Goal: Information Seeking & Learning: Learn about a topic

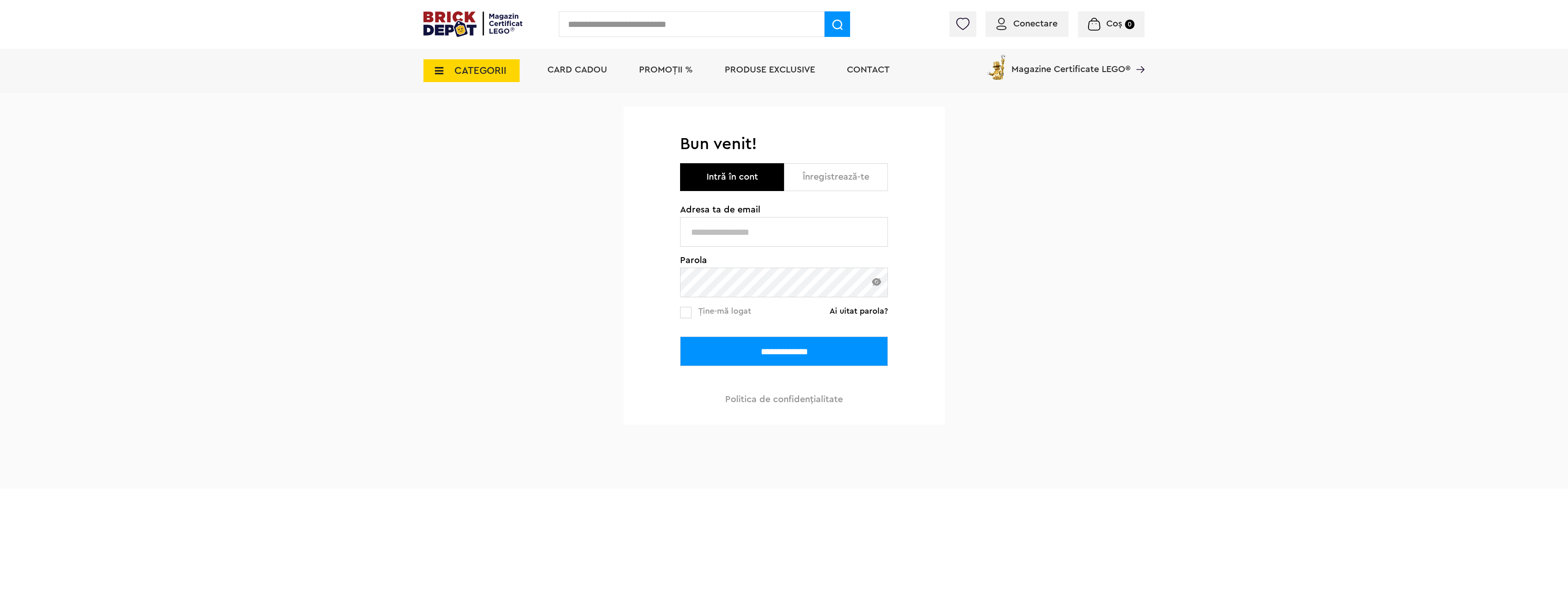
click at [730, 231] on body "Adăugat în coș Către coșul tău Continuă cumpărăturile 50% Reducere la o selecți…" at bounding box center [784, 244] width 1568 height 489
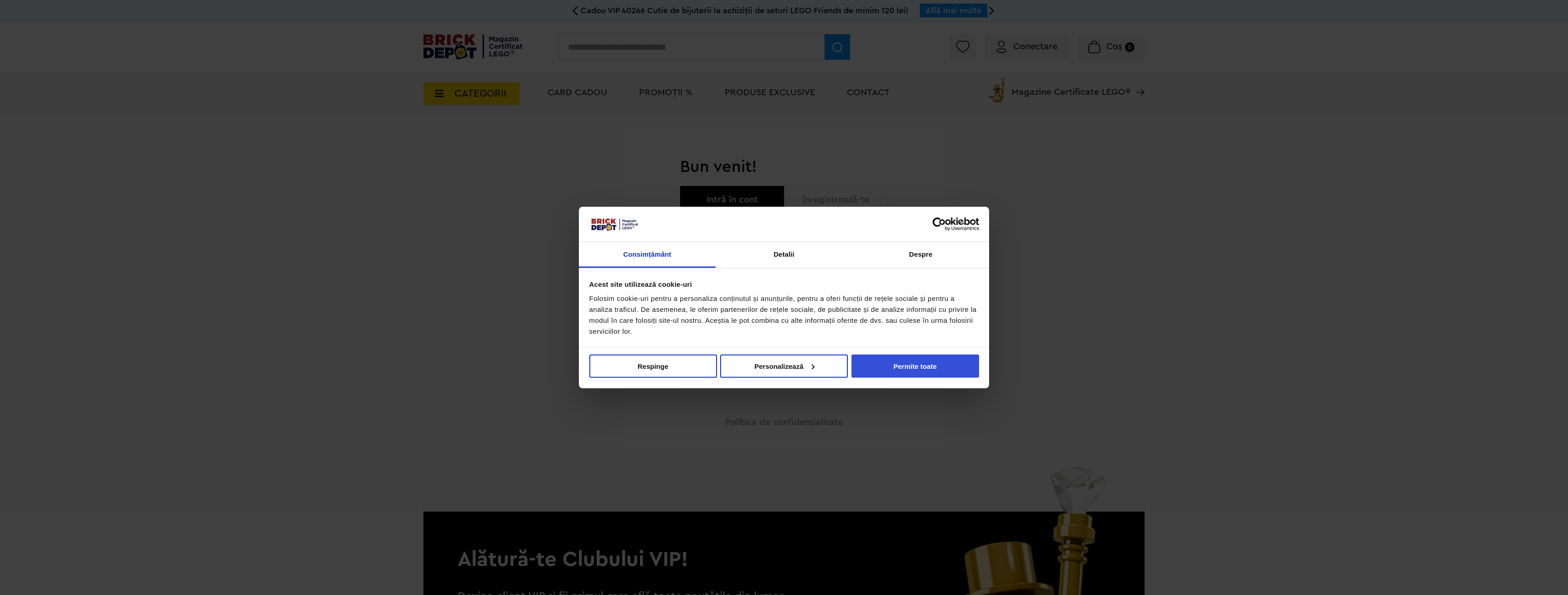
click at [893, 364] on button "Permite toate" at bounding box center [915, 366] width 128 height 23
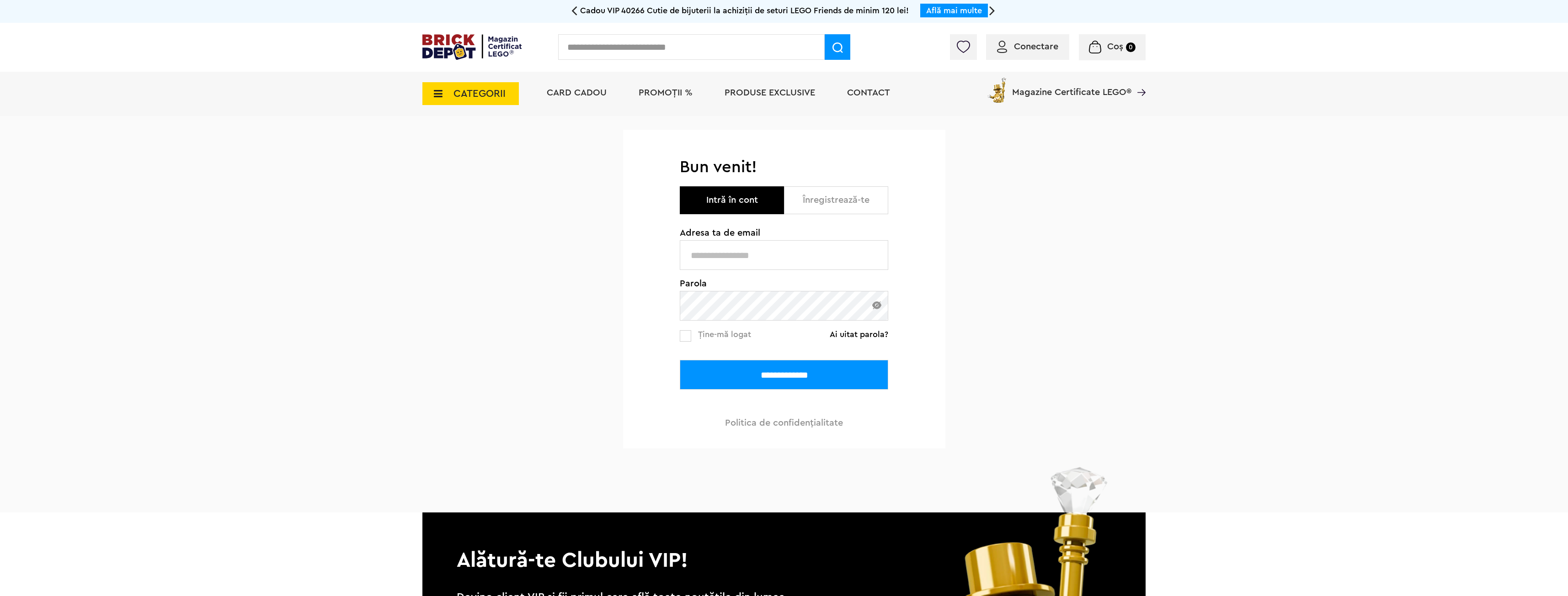
click at [742, 264] on input "text" at bounding box center [784, 255] width 208 height 30
type input "**********"
click at [876, 307] on img at bounding box center [876, 305] width 9 height 8
click at [691, 343] on div "**********" at bounding box center [784, 360] width 208 height 60
click at [689, 336] on label at bounding box center [685, 336] width 12 height 12
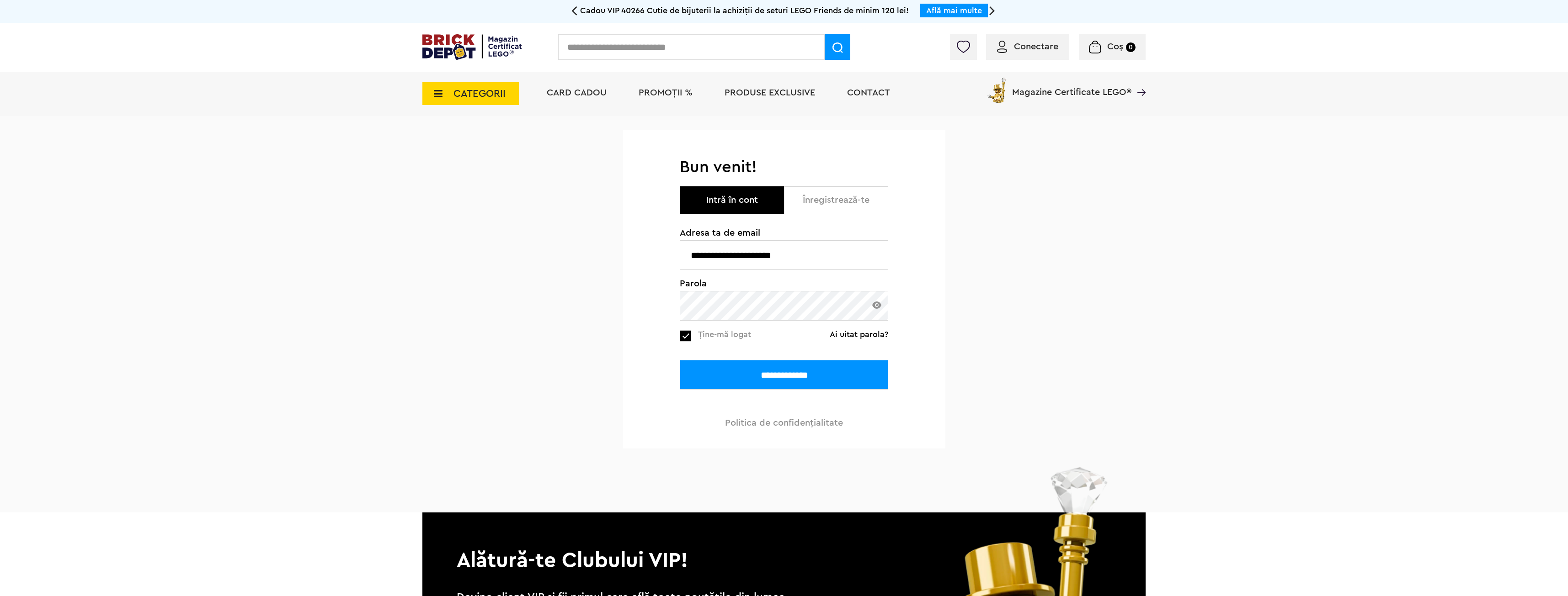
click at [741, 372] on input "**********" at bounding box center [784, 375] width 208 height 30
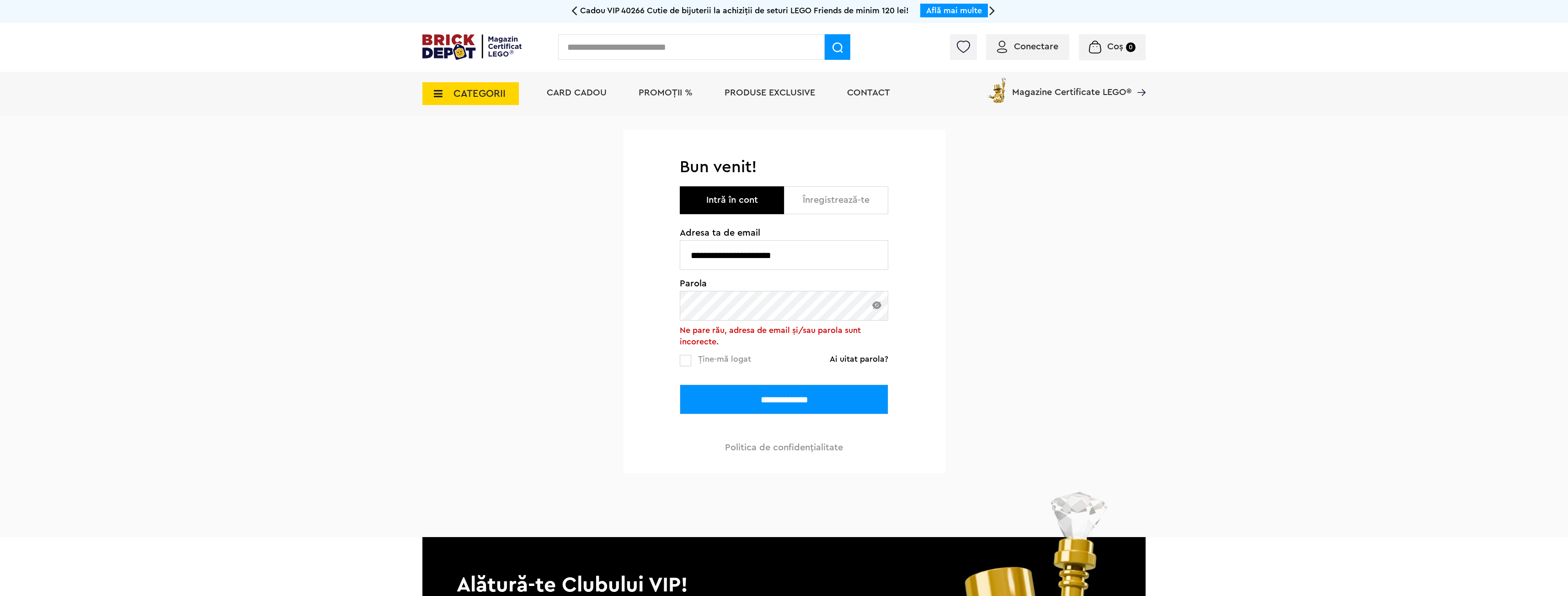
click at [876, 308] on img at bounding box center [876, 305] width 9 height 8
click at [750, 403] on input "**********" at bounding box center [784, 400] width 208 height 30
click at [872, 309] on img at bounding box center [876, 305] width 9 height 8
click at [861, 357] on link "Ai uitat parola?" at bounding box center [859, 359] width 59 height 9
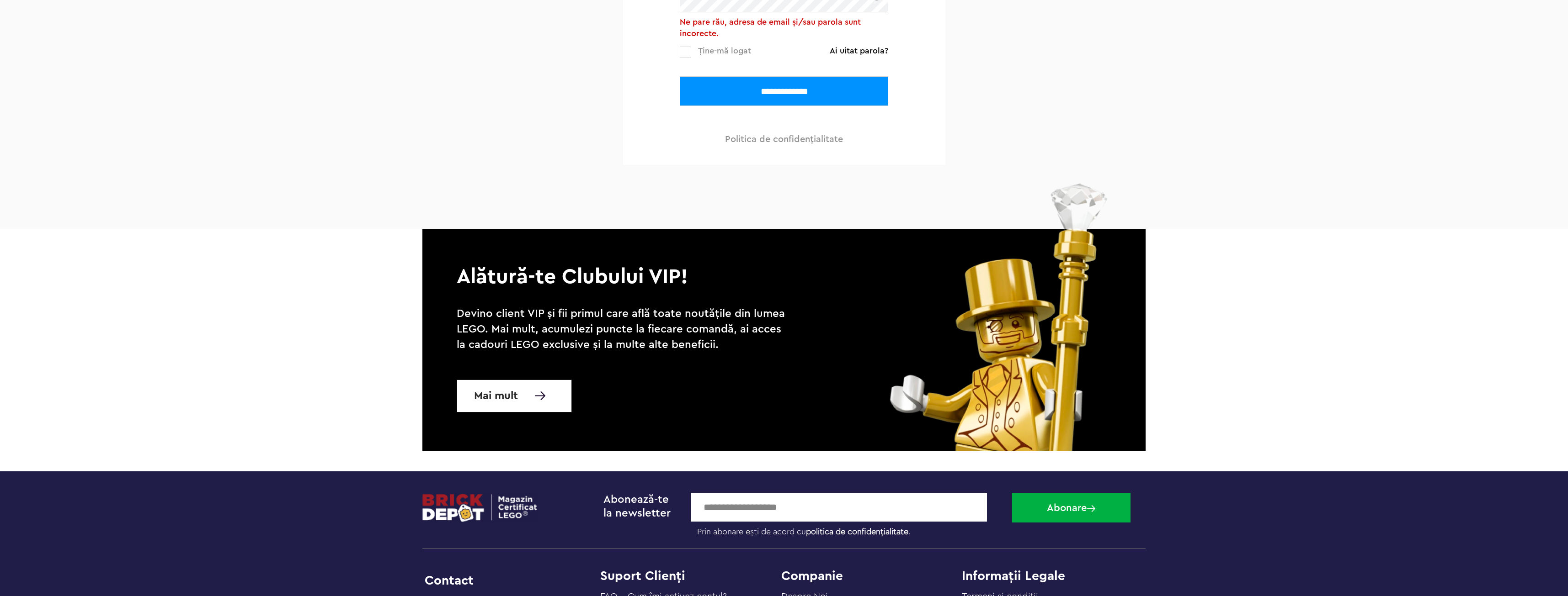
scroll to position [320, 0]
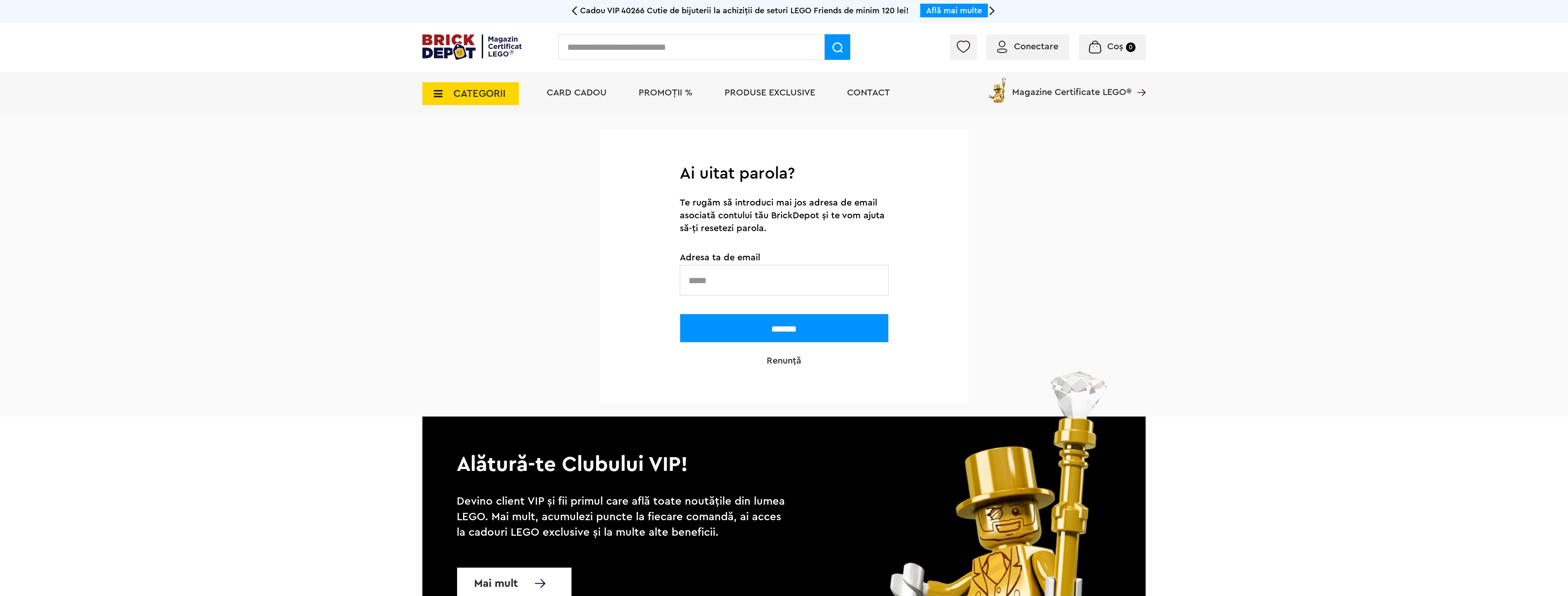
click at [737, 300] on div "Te rugăm să introduci mai jos adresa de email asociată contului tău BrickDepot …" at bounding box center [784, 276] width 209 height 178
click at [734, 283] on input "text" at bounding box center [784, 280] width 209 height 31
type input "**********"
click at [765, 333] on input "*******" at bounding box center [784, 328] width 209 height 29
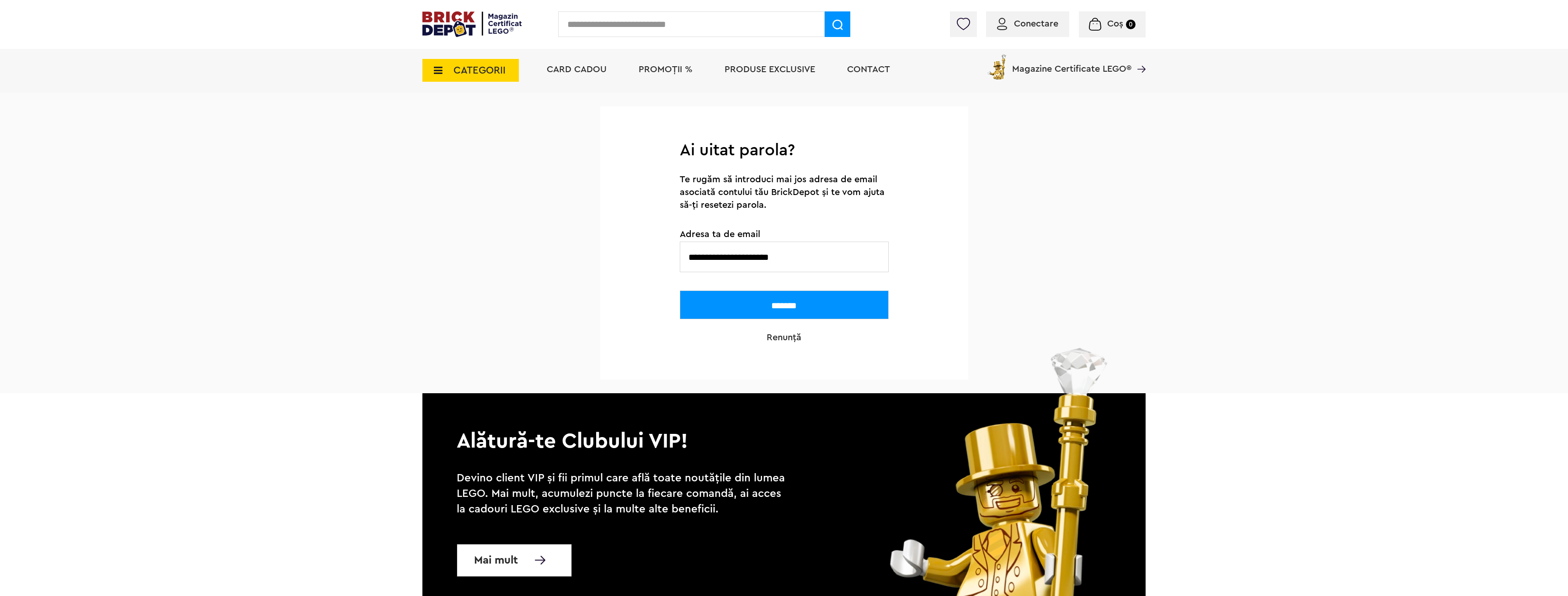
scroll to position [46, 0]
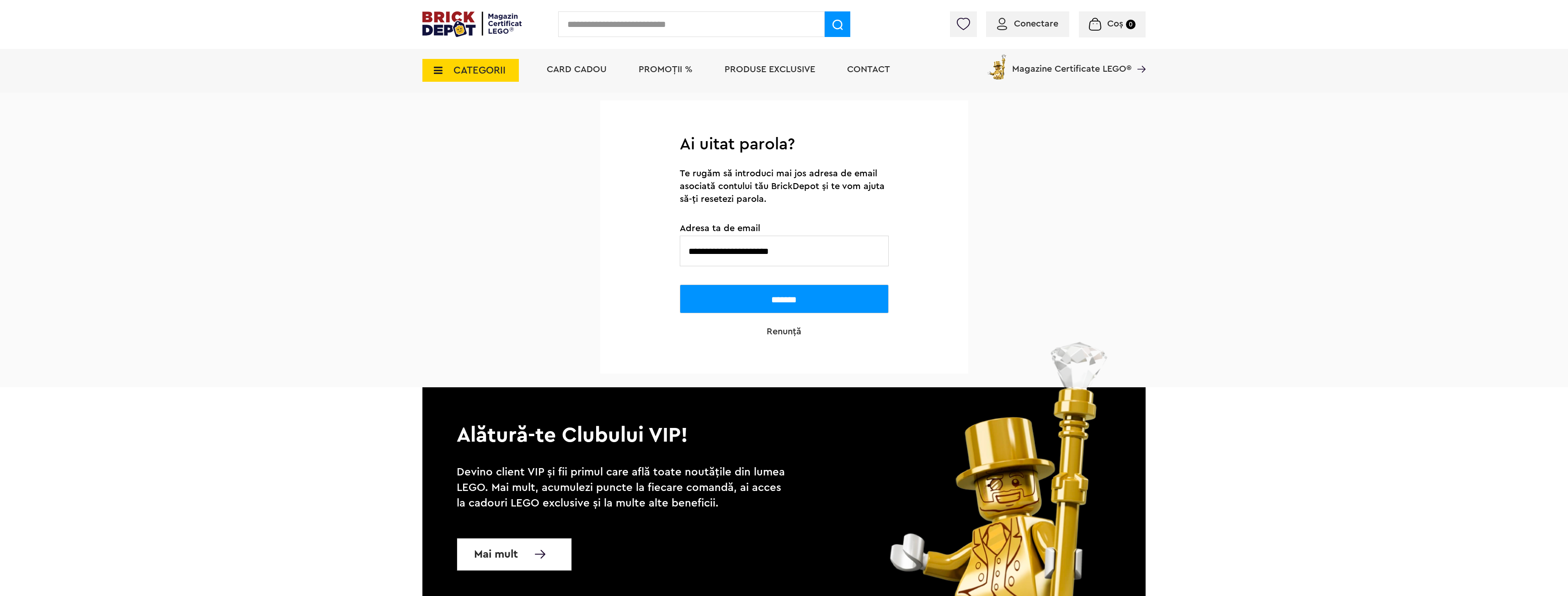
click at [786, 297] on input "*******" at bounding box center [784, 299] width 209 height 29
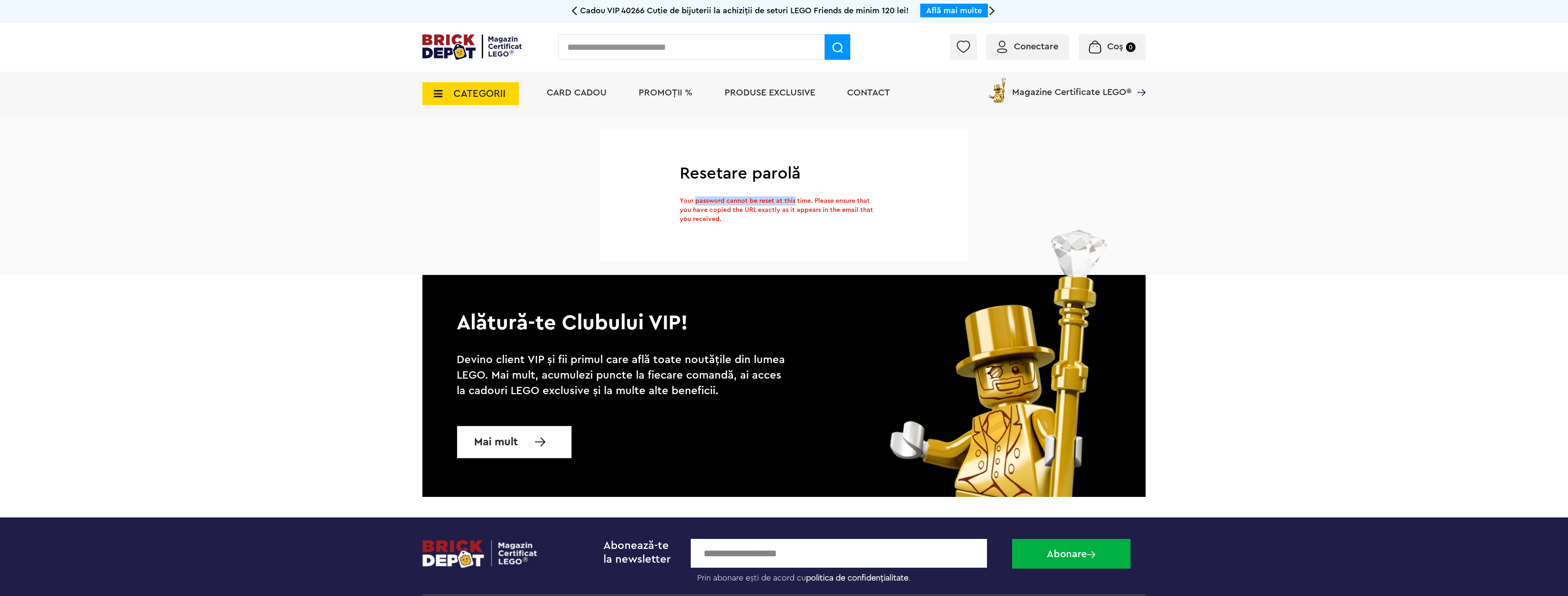
drag, startPoint x: 696, startPoint y: 204, endPoint x: 793, endPoint y: 203, distance: 97.0
click at [792, 203] on div "Your password cannot be reset at this time. Please ensure that you have copied …" at bounding box center [779, 210] width 198 height 27
drag, startPoint x: 795, startPoint y: 203, endPoint x: 800, endPoint y: 208, distance: 7.1
click at [795, 203] on div "Your password cannot be reset at this time. Please ensure that you have copied …" at bounding box center [779, 210] width 198 height 27
drag, startPoint x: 816, startPoint y: 222, endPoint x: 724, endPoint y: 192, distance: 96.8
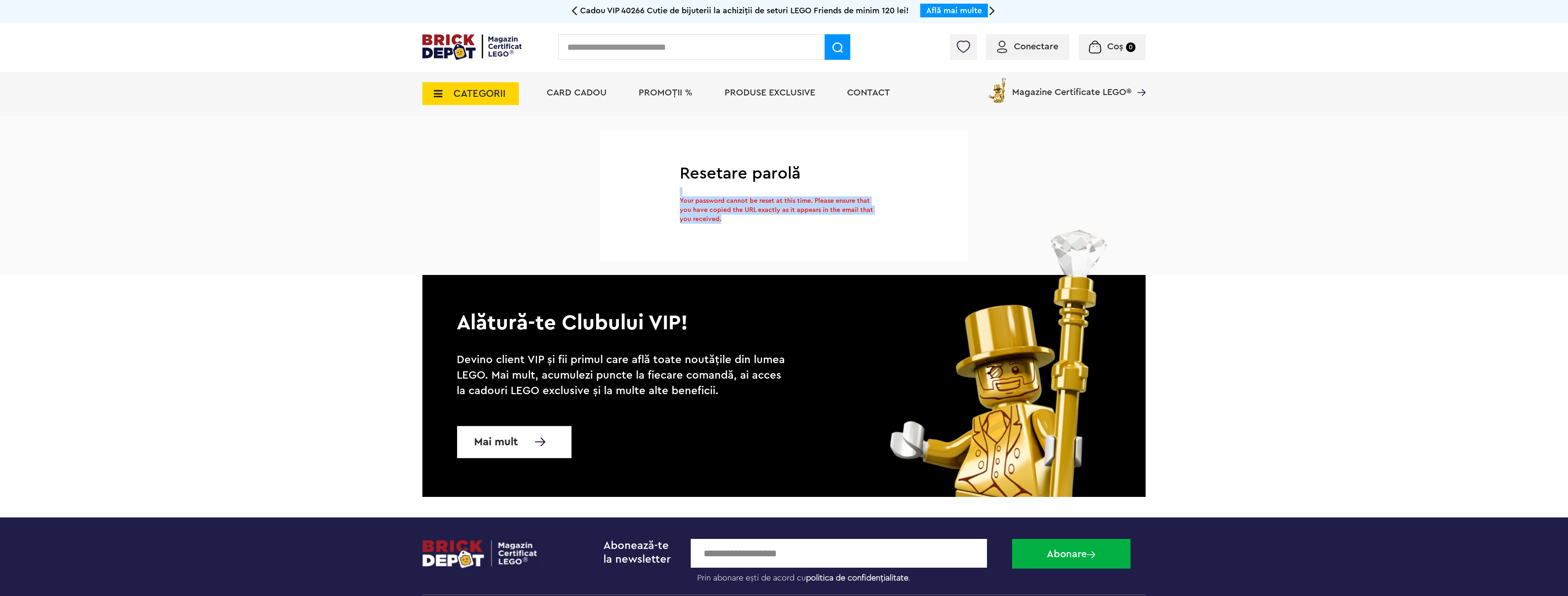
click at [724, 192] on form "Resetare parolă Your password cannot be reset at this time. Please ensure that …" at bounding box center [784, 196] width 368 height 132
drag, startPoint x: 752, startPoint y: 215, endPoint x: 688, endPoint y: 194, distance: 67.4
click at [688, 194] on form "Resetare parolă Your password cannot be reset at this time. Please ensure that …" at bounding box center [784, 196] width 368 height 132
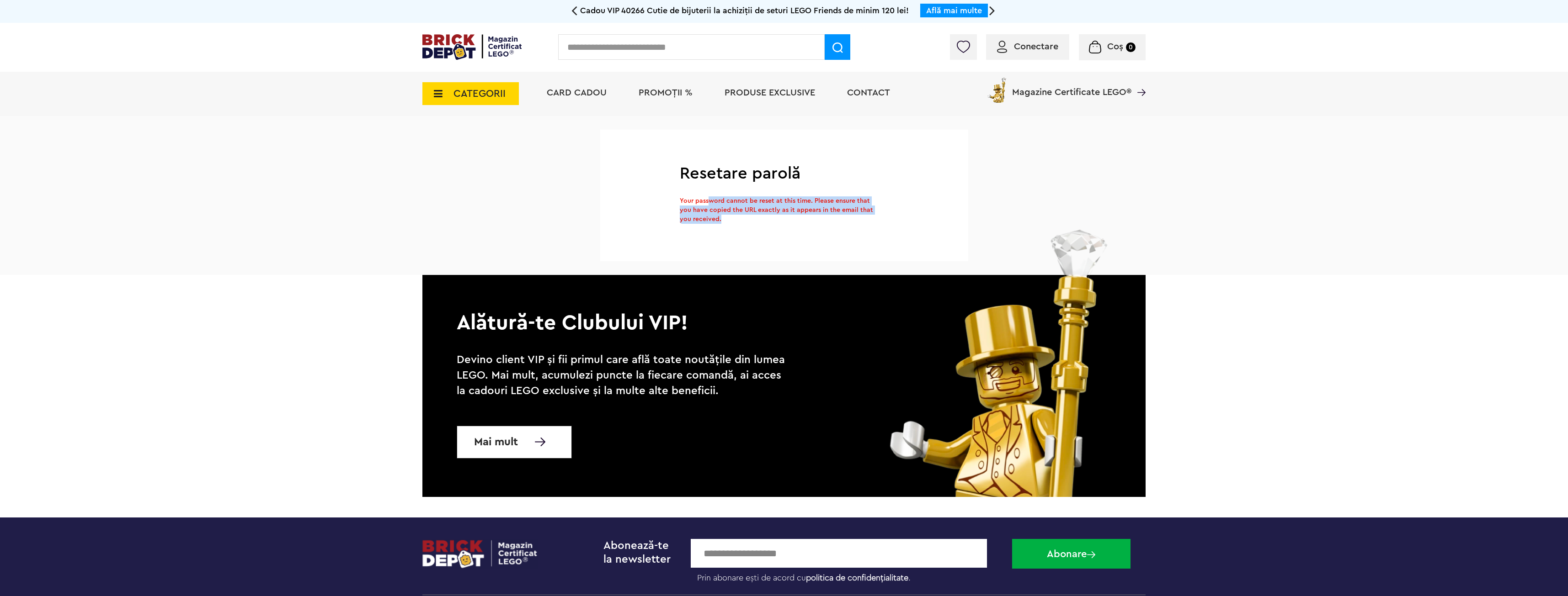
drag, startPoint x: 746, startPoint y: 219, endPoint x: 710, endPoint y: 201, distance: 40.2
click at [710, 201] on div "Your password cannot be reset at this time. Please ensure that you have copied …" at bounding box center [779, 210] width 198 height 27
click at [710, 201] on div "Your password cannot be reset at this time. Please ensure that you have copied …" at bounding box center [779, 210] width 198 height 27
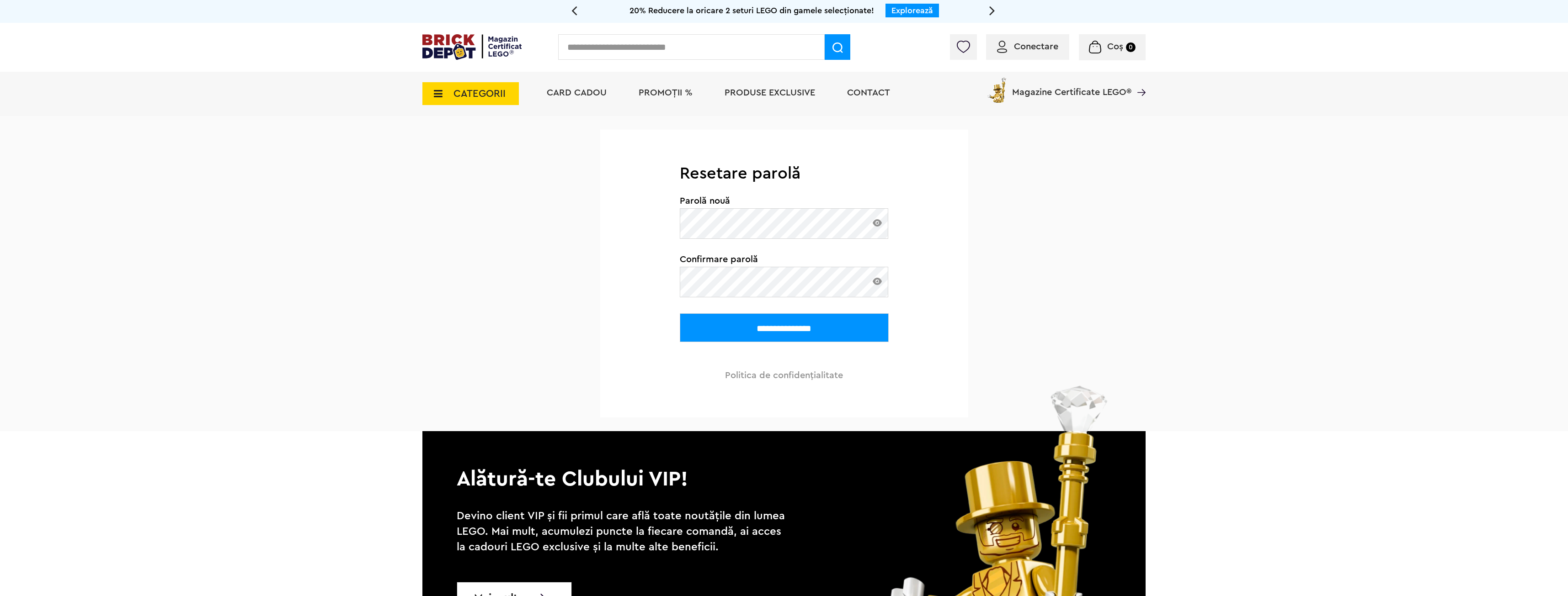
click at [793, 328] on input "**********" at bounding box center [784, 328] width 209 height 29
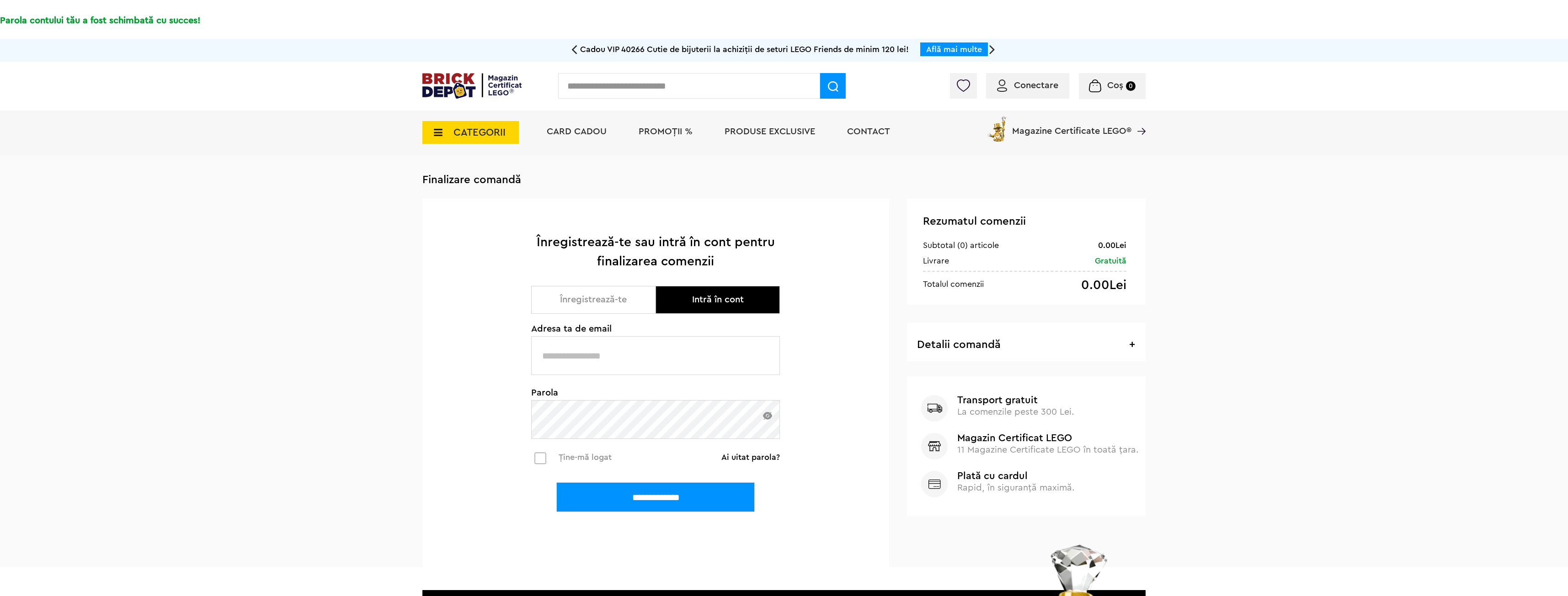
click at [632, 346] on input "text" at bounding box center [655, 356] width 248 height 39
click at [625, 354] on input "text" at bounding box center [655, 356] width 248 height 39
click at [731, 303] on button "Intră în cont" at bounding box center [718, 300] width 125 height 28
click at [1041, 87] on span "Conectare" at bounding box center [1036, 85] width 45 height 9
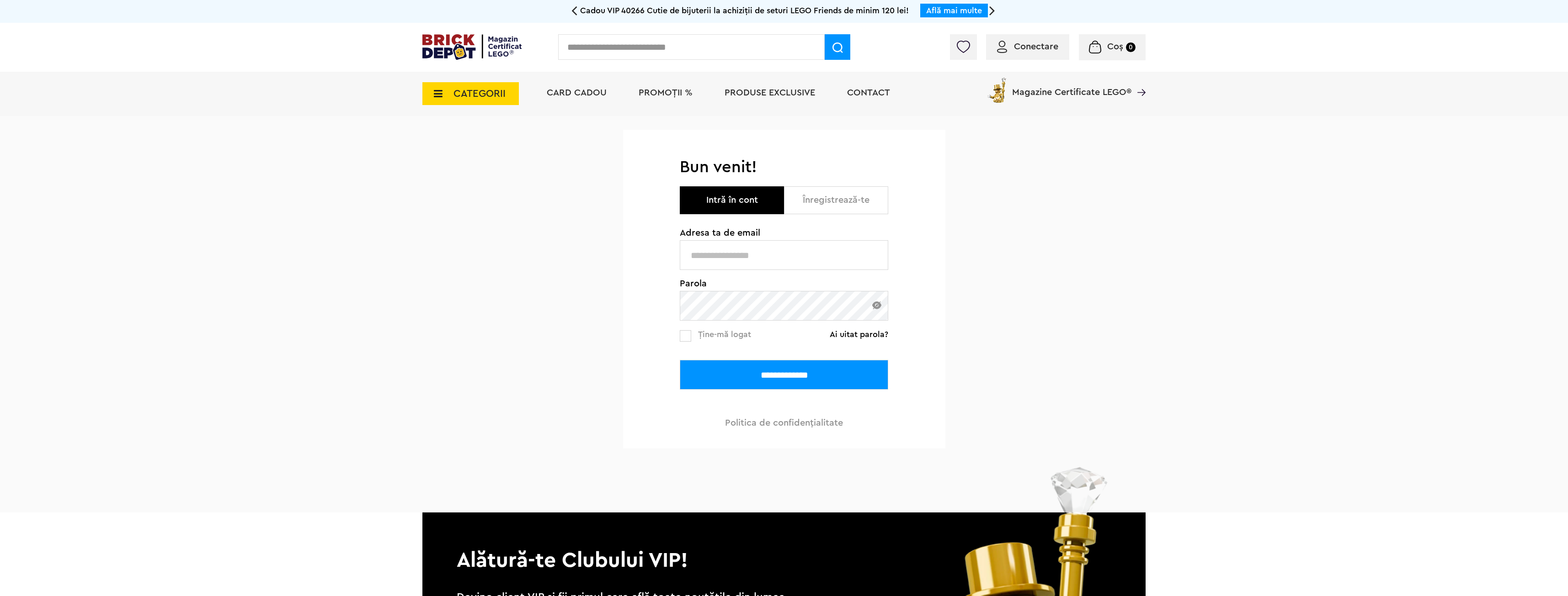
click at [734, 260] on input "text" at bounding box center [784, 255] width 208 height 30
type input "**********"
click at [726, 331] on span "Ține-mă logat" at bounding box center [724, 334] width 53 height 8
click at [756, 379] on input "**********" at bounding box center [784, 375] width 208 height 30
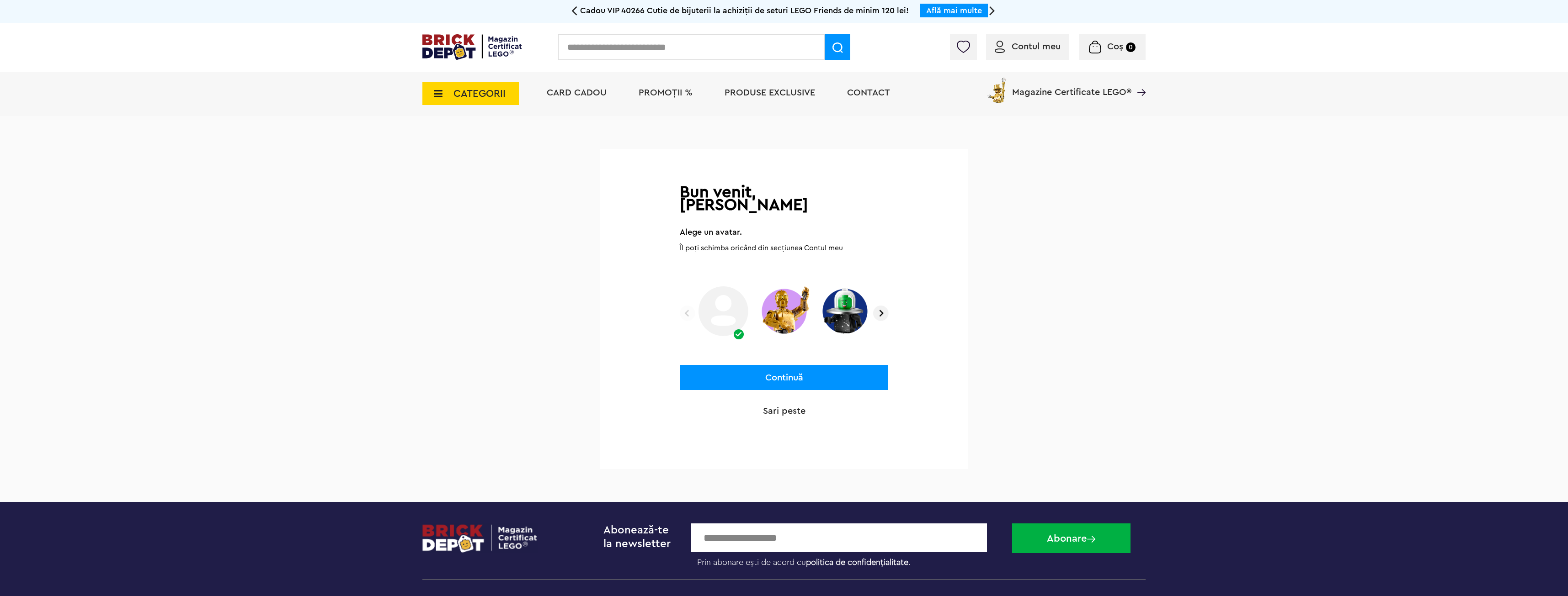
click at [786, 304] on img at bounding box center [784, 311] width 54 height 57
click at [842, 301] on img at bounding box center [845, 311] width 54 height 57
click at [737, 295] on img at bounding box center [723, 311] width 54 height 57
click at [880, 306] on img at bounding box center [880, 313] width 15 height 15
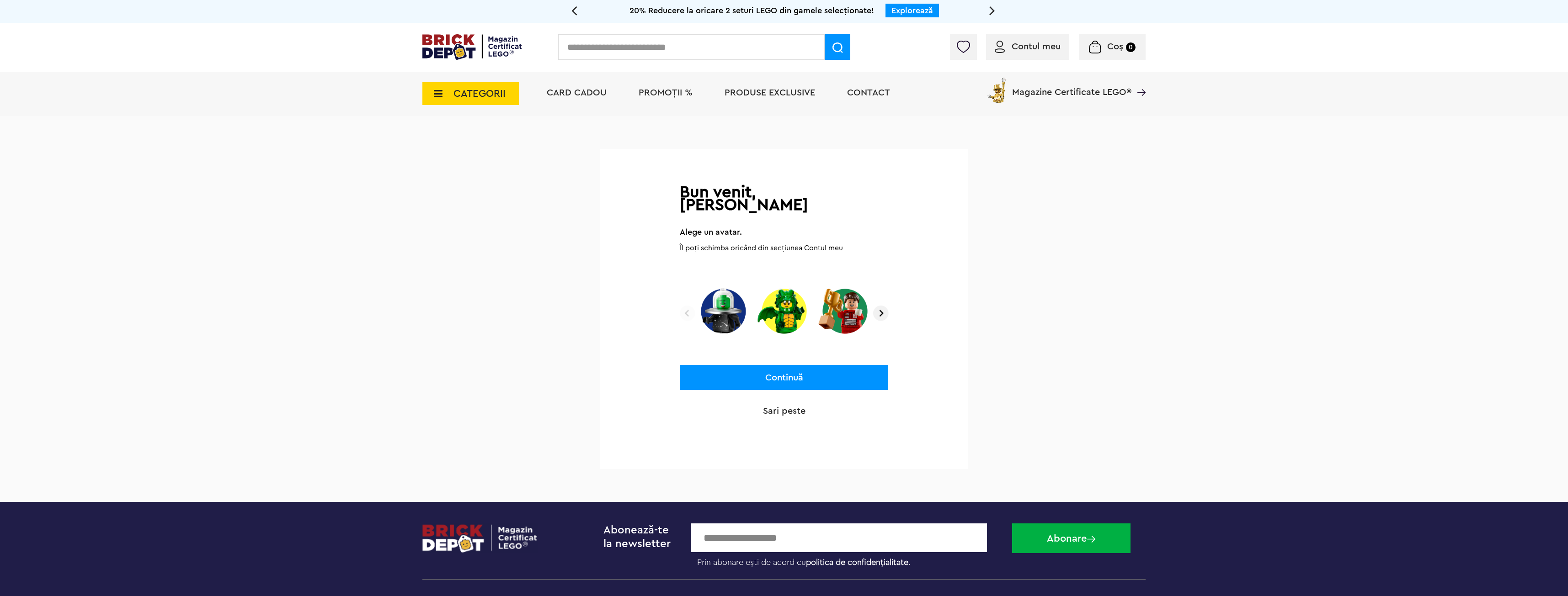
click at [882, 306] on img at bounding box center [880, 313] width 15 height 15
click at [793, 298] on img at bounding box center [784, 311] width 54 height 57
click at [814, 368] on button "Continuă" at bounding box center [784, 377] width 208 height 25
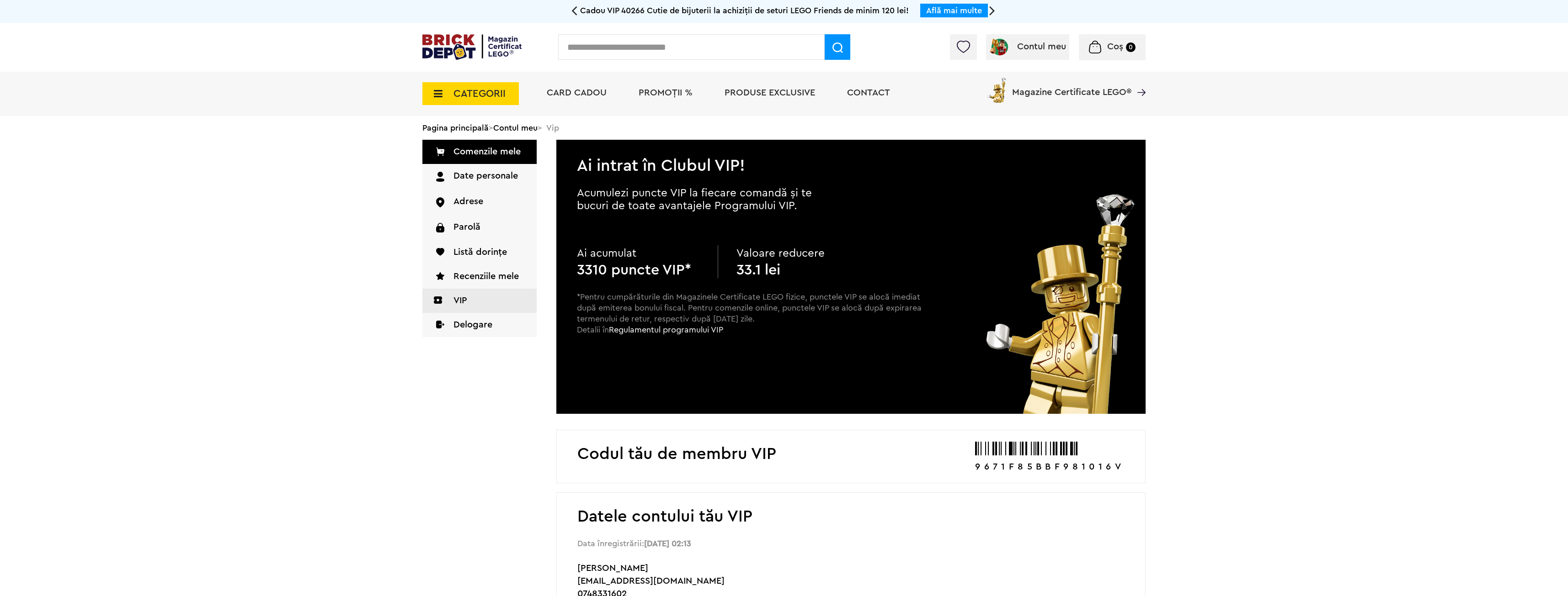
drag, startPoint x: 790, startPoint y: 274, endPoint x: 616, endPoint y: 273, distance: 174.0
click at [616, 273] on div "Ai acumulat 3310 puncte VIP* Valoare reducere 33.1 lei" at bounding box center [750, 262] width 345 height 33
click at [622, 273] on b "3310 puncte VIP*" at bounding box center [634, 270] width 114 height 15
drag, startPoint x: 770, startPoint y: 270, endPoint x: 720, endPoint y: 255, distance: 52.2
click at [720, 255] on div "Ai acumulat 3310 puncte VIP* Valoare reducere 33.1 lei" at bounding box center [750, 262] width 345 height 33
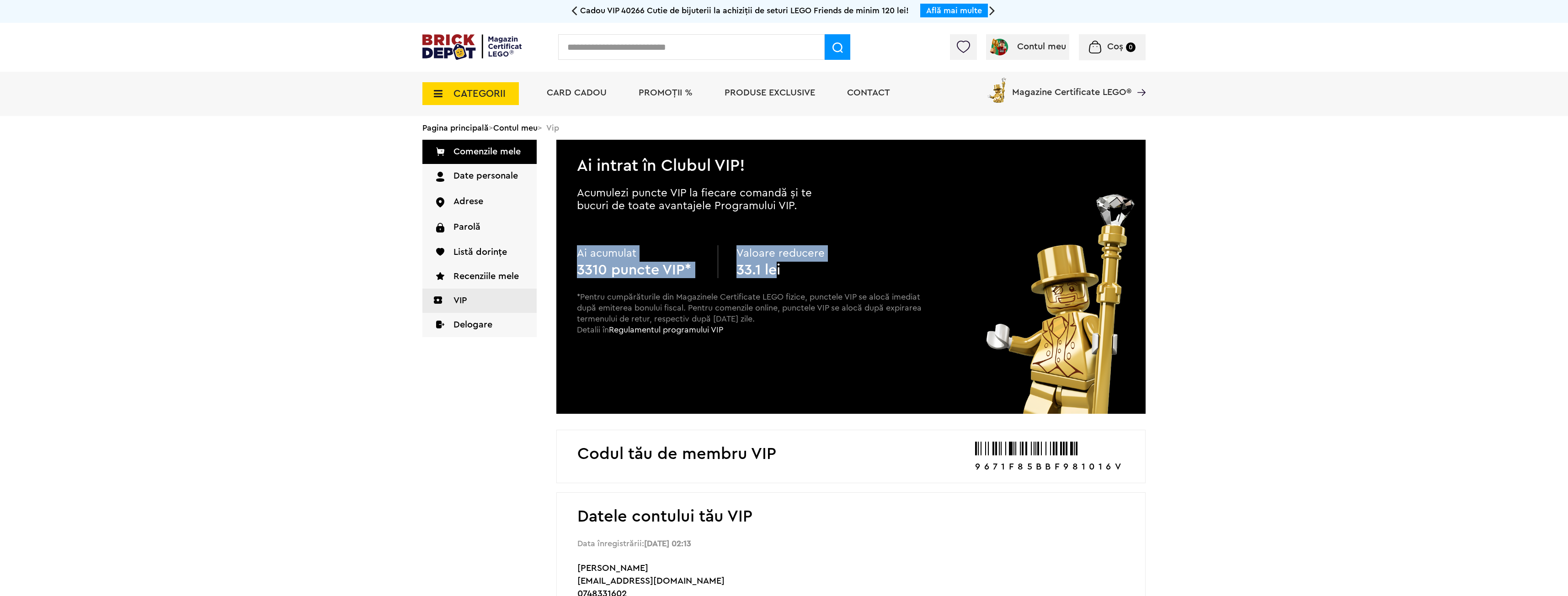
click at [754, 263] on b "33.1 lei" at bounding box center [758, 270] width 44 height 15
drag, startPoint x: 785, startPoint y: 270, endPoint x: 743, endPoint y: 255, distance: 44.6
click at [743, 255] on div "Valoare reducere 33.1 lei" at bounding box center [797, 262] width 123 height 33
click at [743, 255] on p "Valoare reducere" at bounding box center [797, 253] width 123 height 16
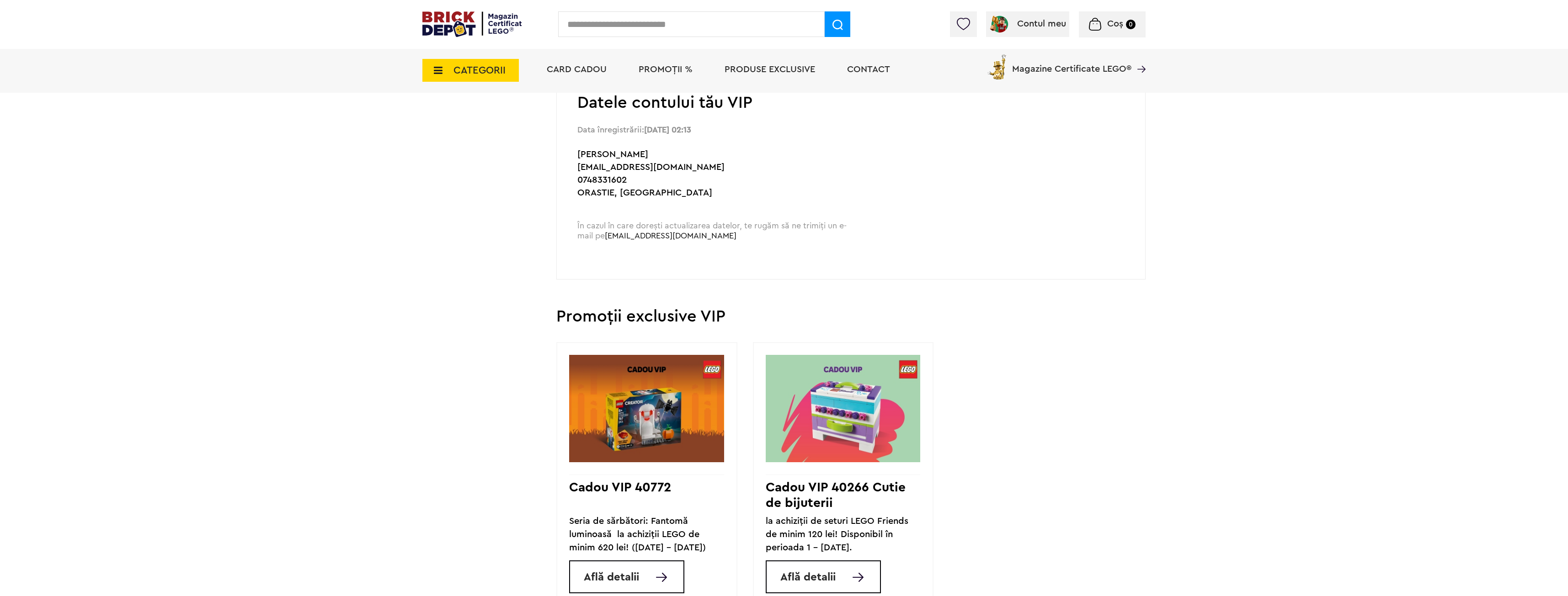
scroll to position [503, 0]
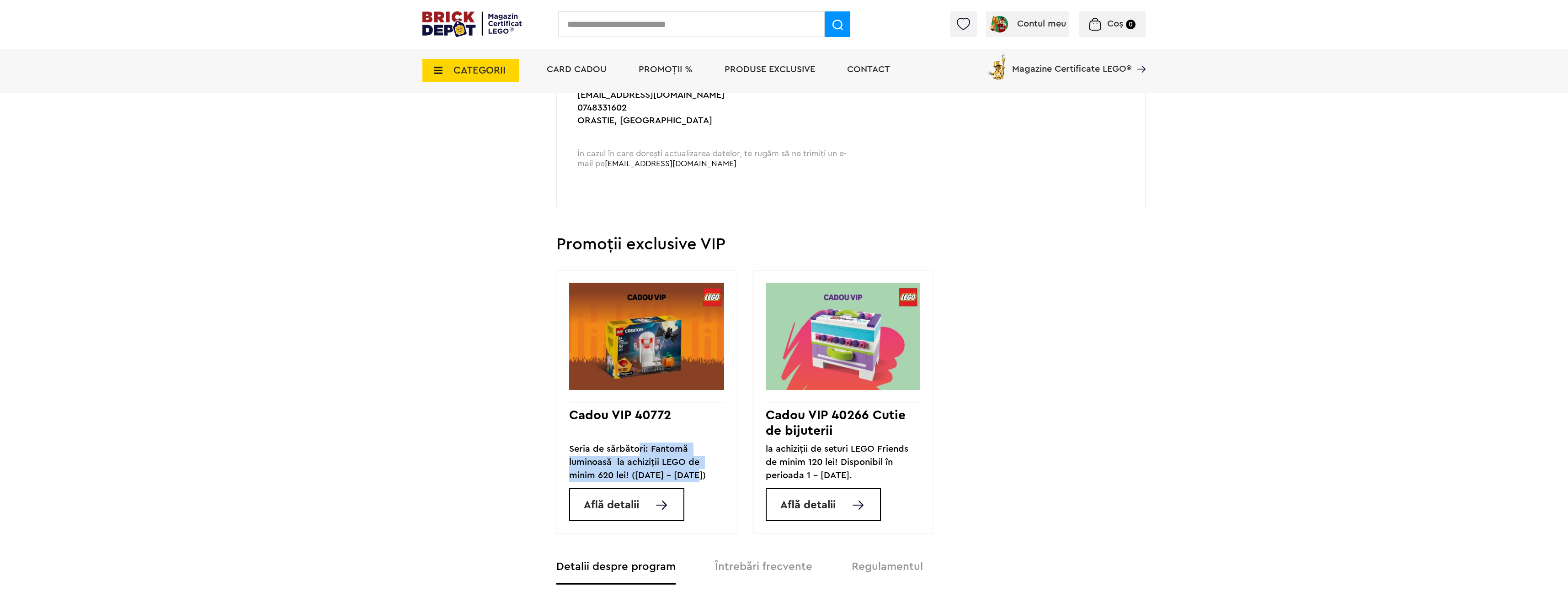
drag, startPoint x: 650, startPoint y: 448, endPoint x: 690, endPoint y: 470, distance: 45.7
click at [690, 470] on div "Seria de sărbători: Fantomă luminoasă la achiziții LEGO de minim 620 lei! (28.0…" at bounding box center [646, 462] width 155 height 40
drag, startPoint x: 711, startPoint y: 476, endPoint x: 617, endPoint y: 450, distance: 97.5
click at [618, 450] on div "Seria de sărbători: Fantomă luminoasă la achiziții LEGO de minim 620 lei! (28.0…" at bounding box center [646, 462] width 155 height 40
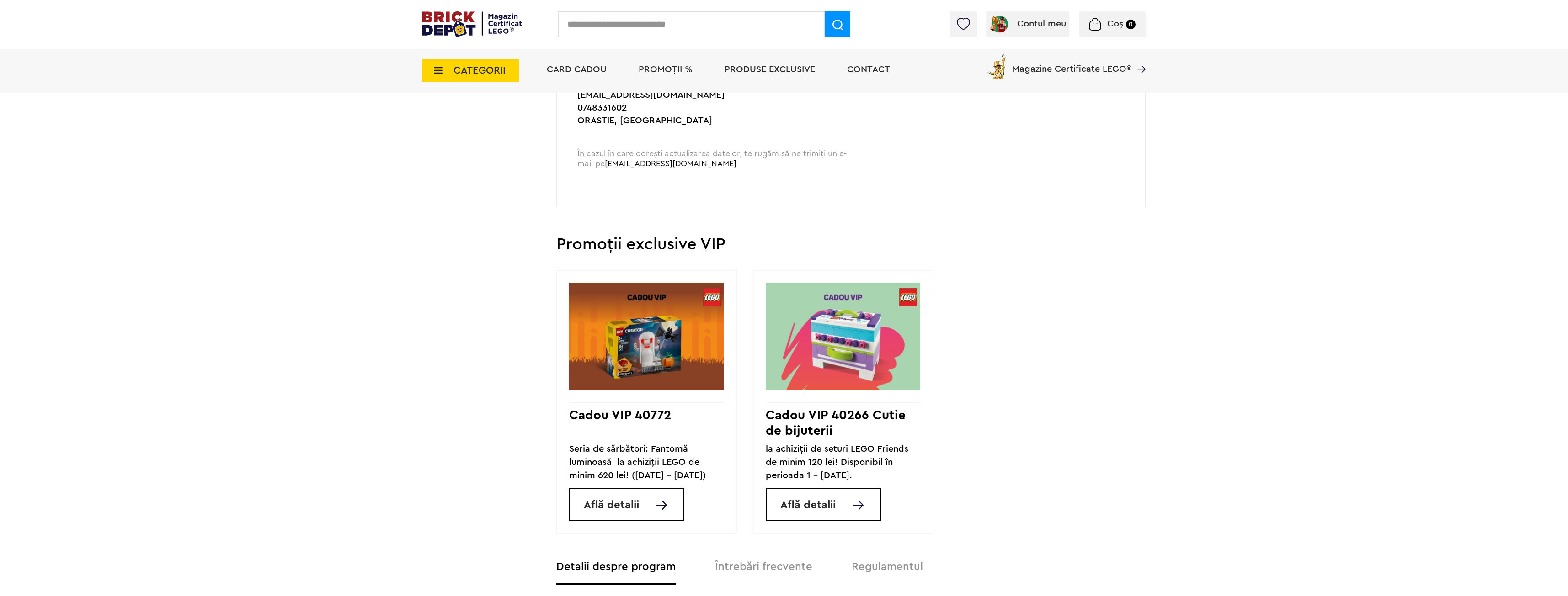
click at [617, 450] on div "Seria de sărbători: Fantomă luminoasă la achiziții LEGO de minim 620 lei! (28.0…" at bounding box center [646, 462] width 155 height 40
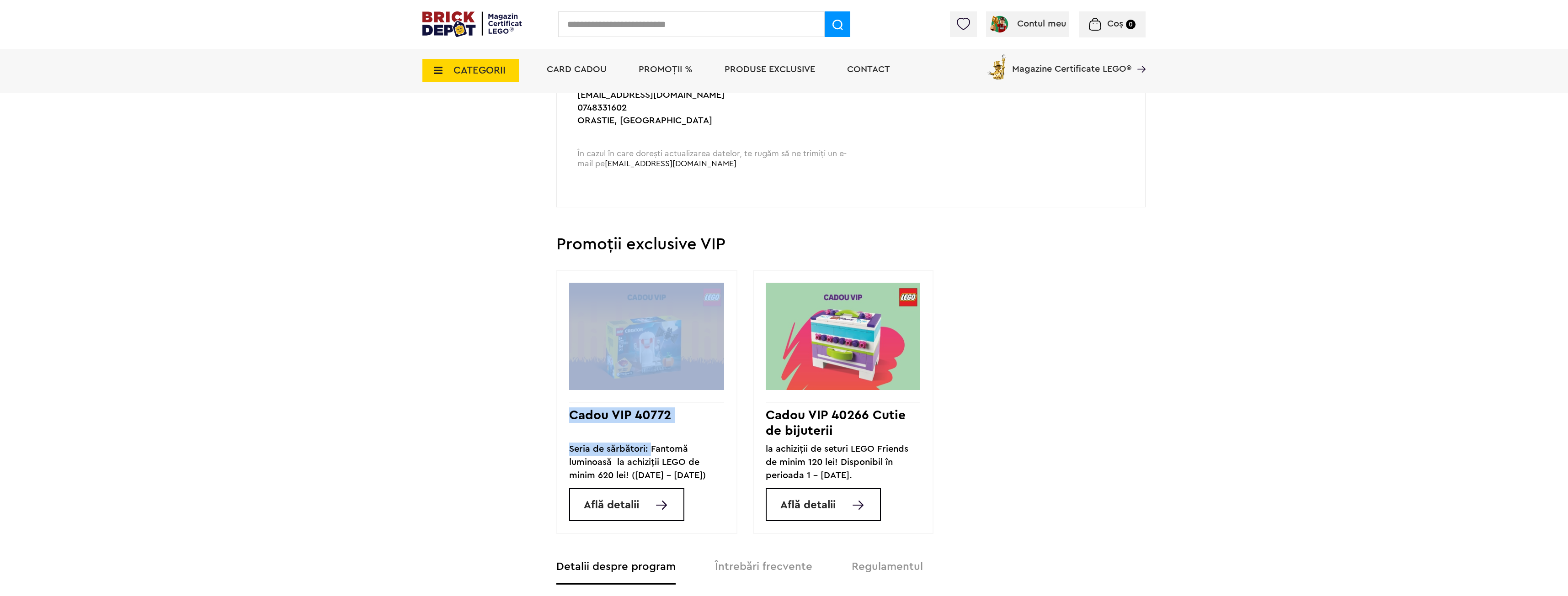
drag, startPoint x: 656, startPoint y: 458, endPoint x: 648, endPoint y: 455, distance: 8.5
click at [649, 455] on div "Ai intrat în Clubul VIP! Acumulezi puncte VIP la fiecare comandă și te bucuri d…" at bounding box center [850, 351] width 589 height 1395
click at [648, 454] on div "Seria de sărbători: Fantomă luminoasă la achiziții LEGO de minim 620 lei! (28.0…" at bounding box center [646, 462] width 155 height 40
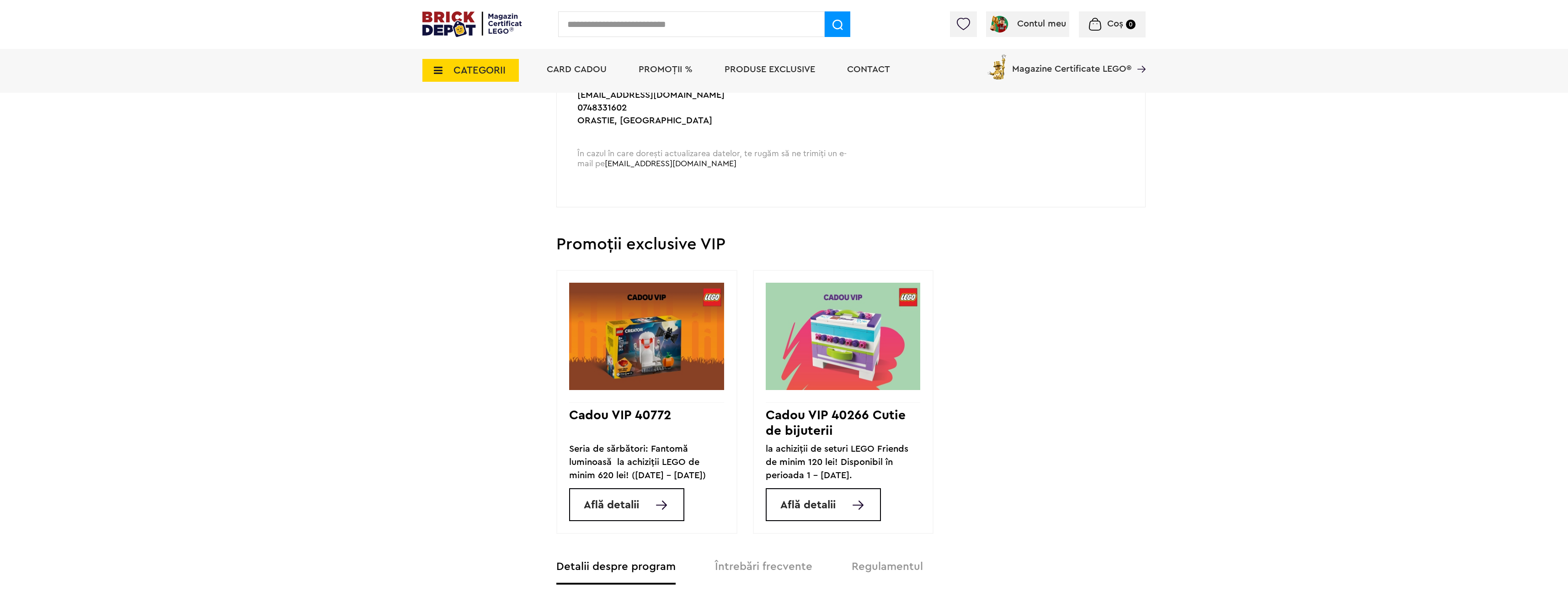
drag, startPoint x: 883, startPoint y: 467, endPoint x: 801, endPoint y: 441, distance: 86.0
click at [801, 441] on div "Cadou VIP 40266 Cutie de bijuterii la achiziții de seturi LEGO Friends de minim…" at bounding box center [843, 402] width 181 height 264
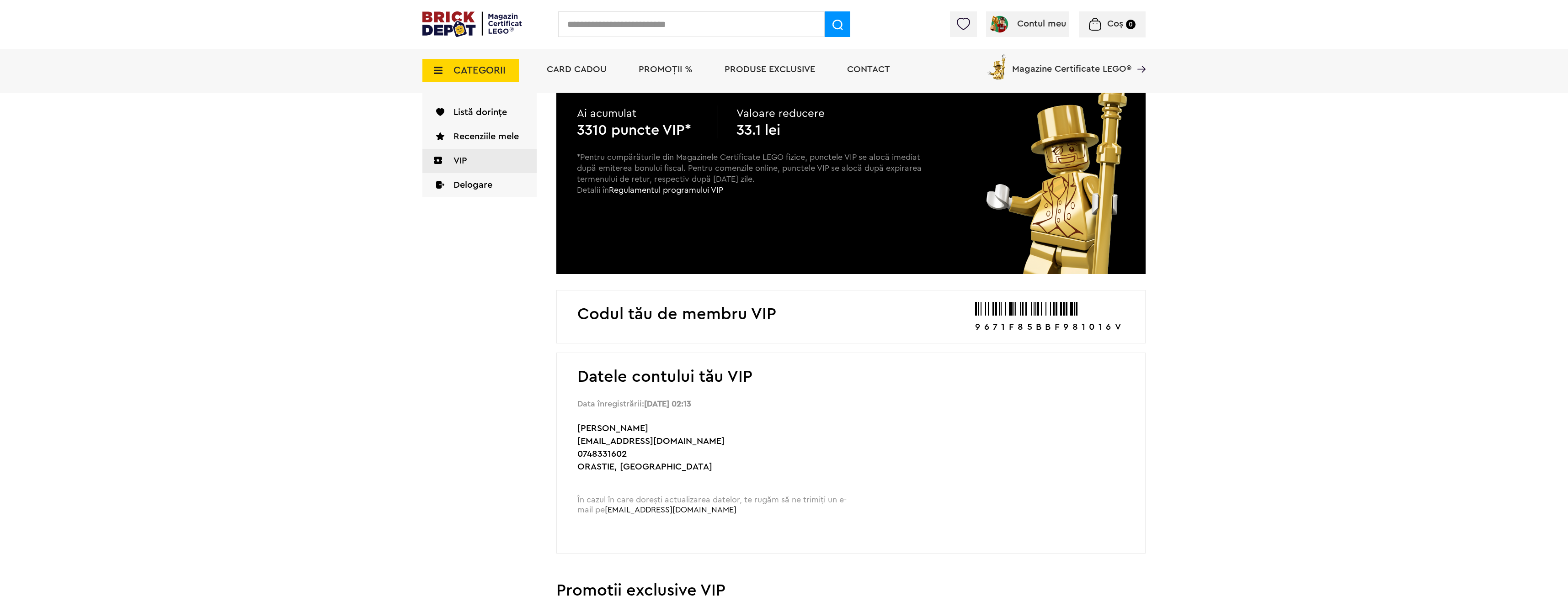
scroll to position [0, 0]
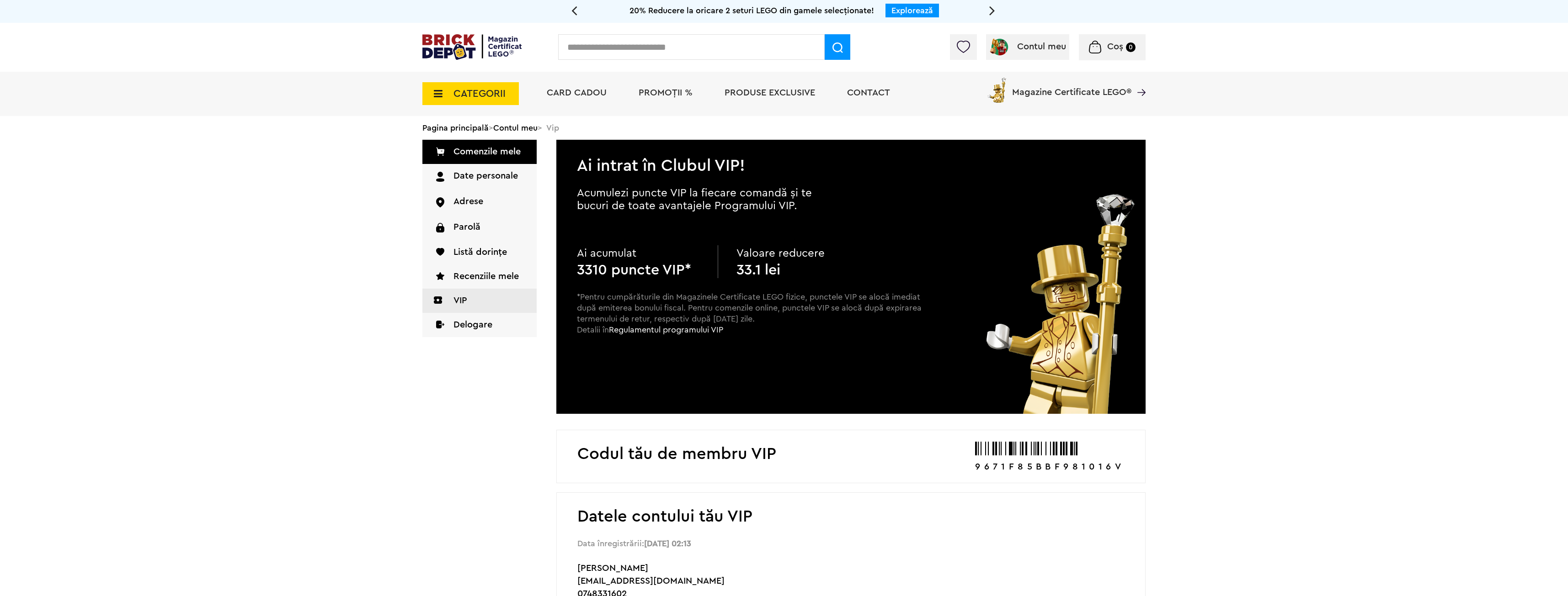
click at [579, 97] on span "Card Cadou" at bounding box center [577, 93] width 60 height 9
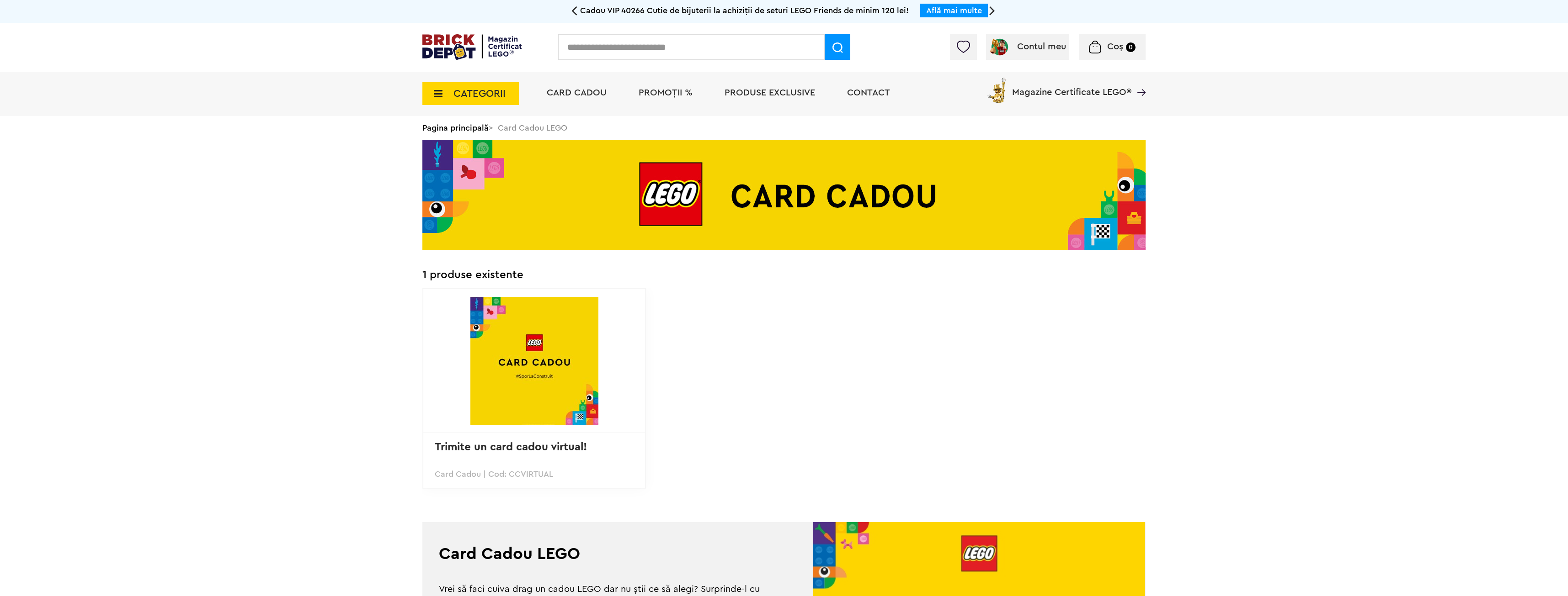
click at [485, 88] on span "CATEGORII" at bounding box center [479, 93] width 52 height 10
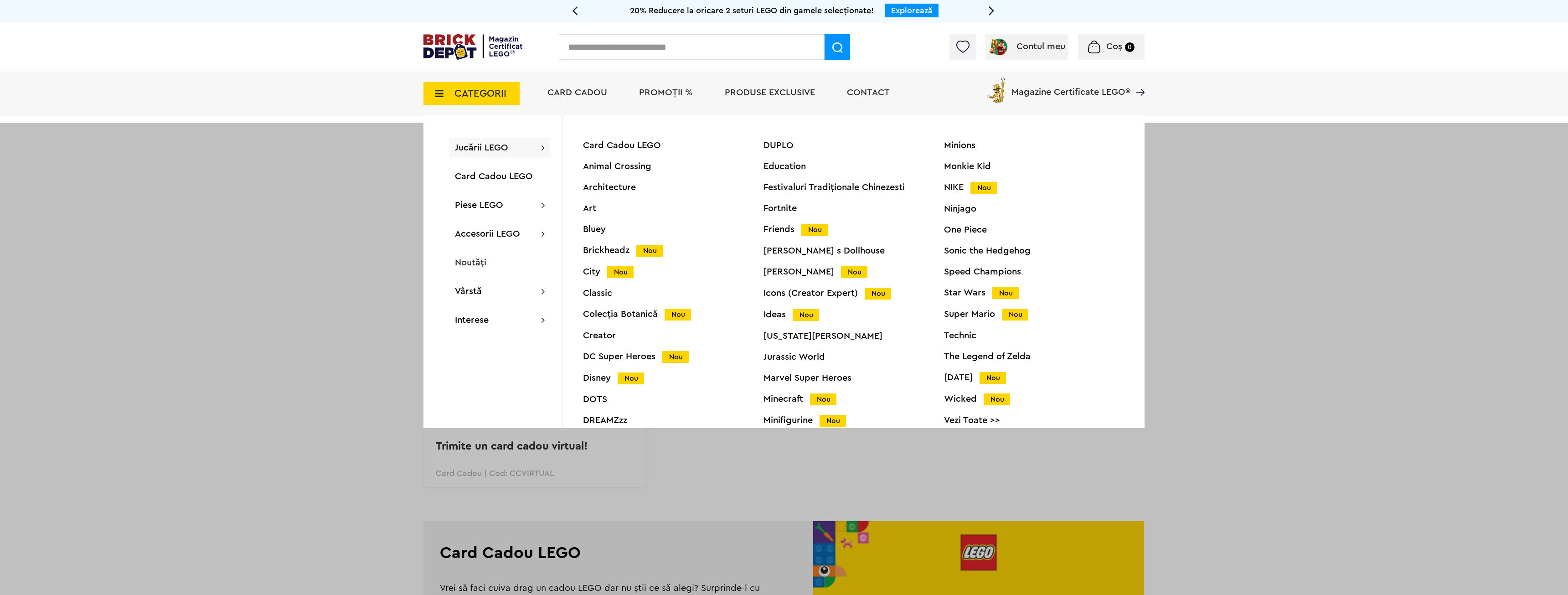
click at [627, 167] on div "Animal Crossing" at bounding box center [673, 166] width 181 height 9
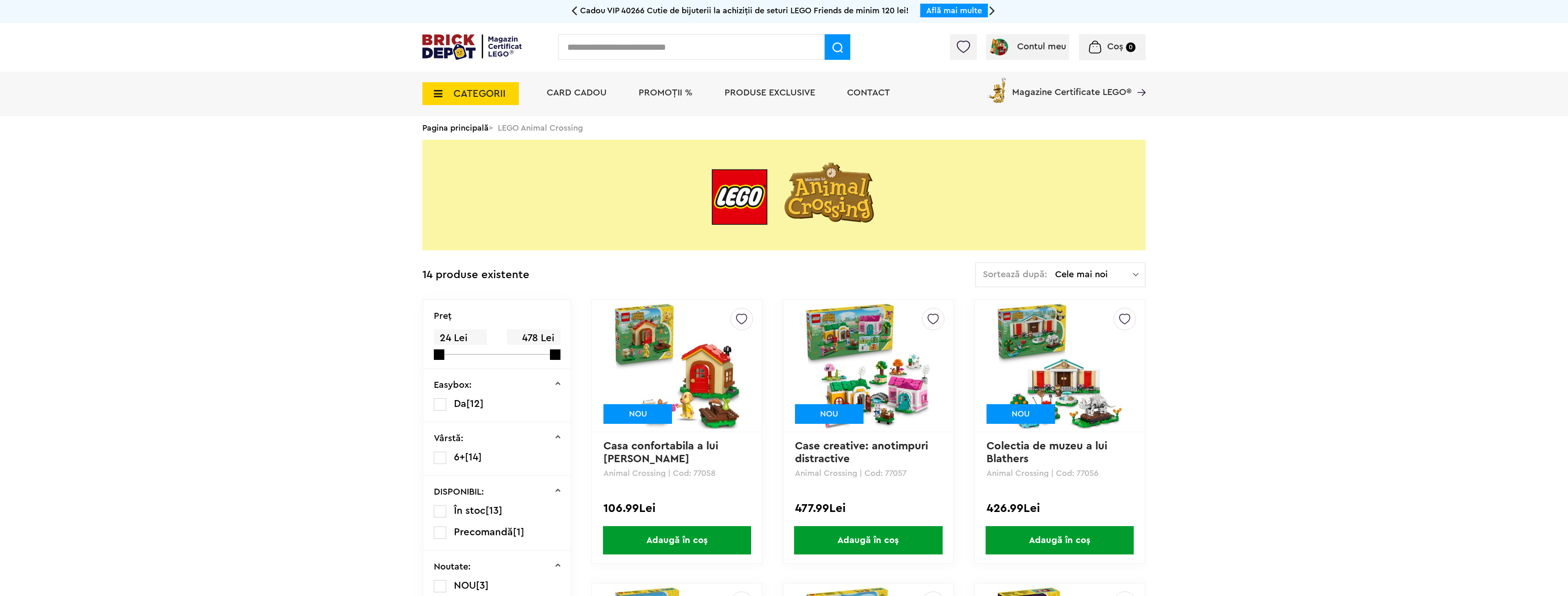
click at [499, 90] on span "CATEGORII" at bounding box center [479, 93] width 52 height 10
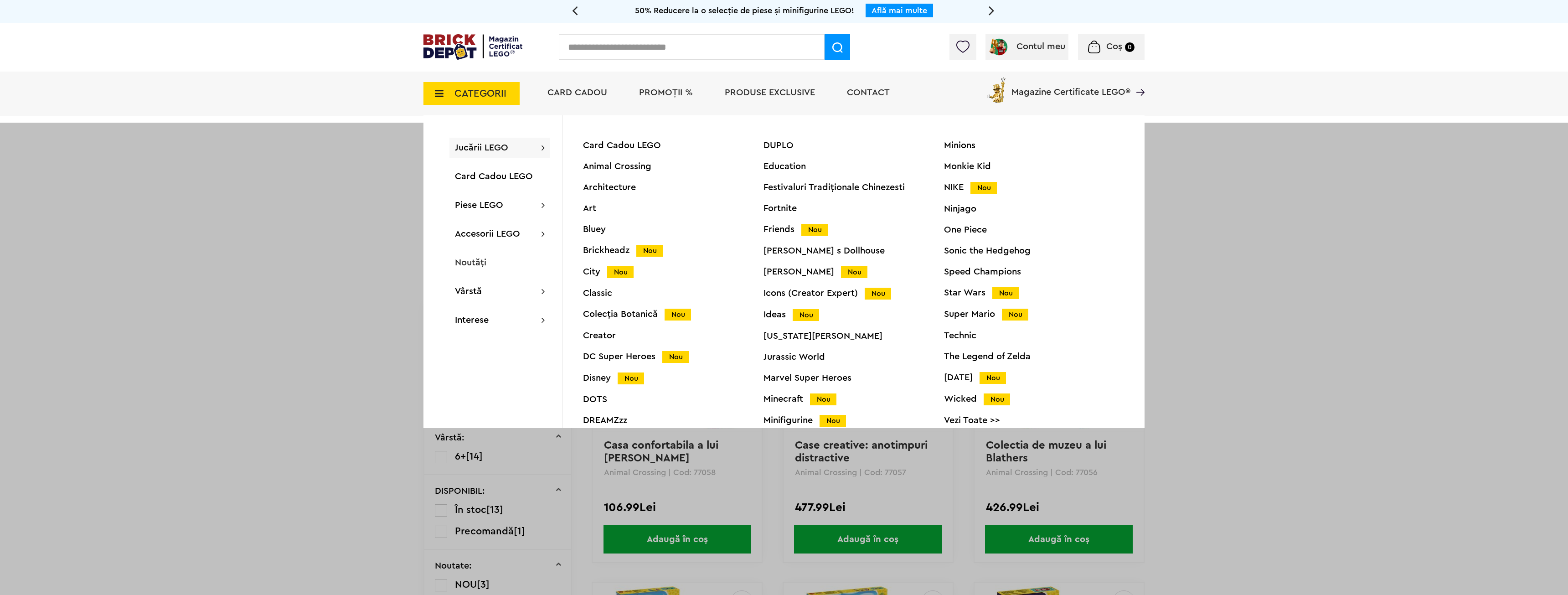
click at [982, 269] on div "Speed Champions" at bounding box center [1034, 272] width 181 height 9
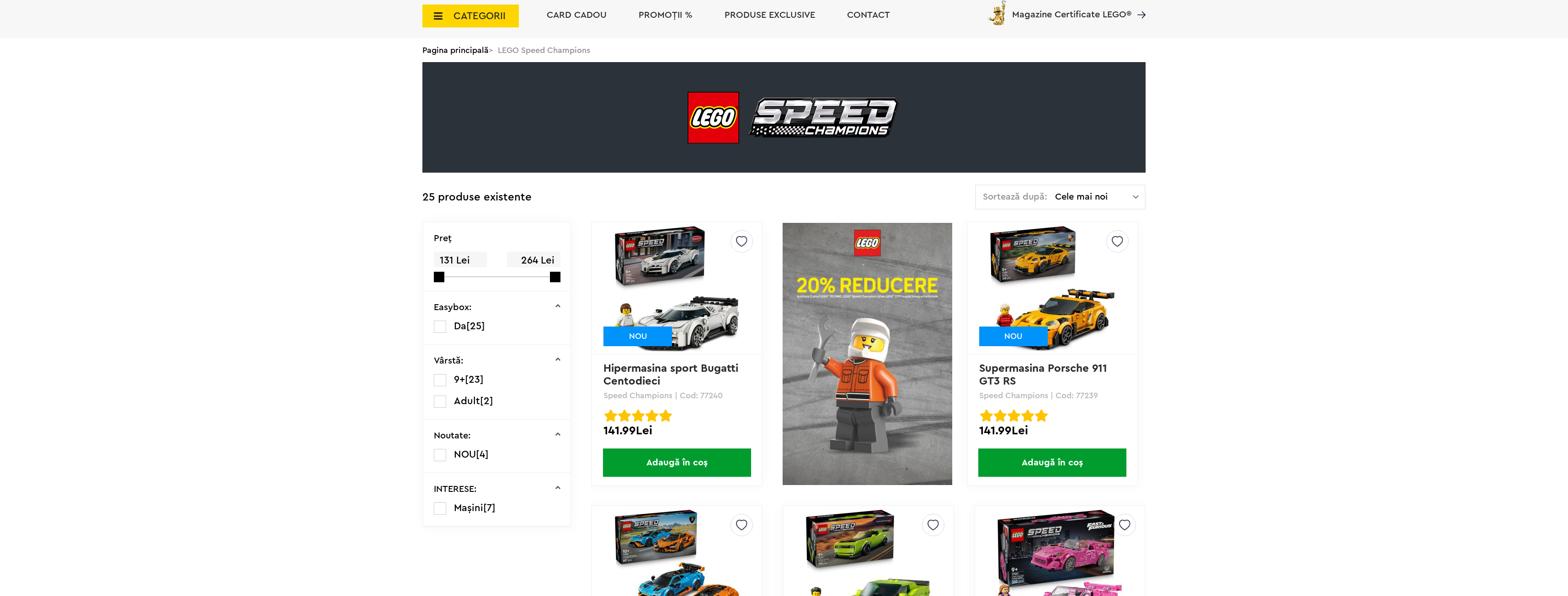
scroll to position [92, 0]
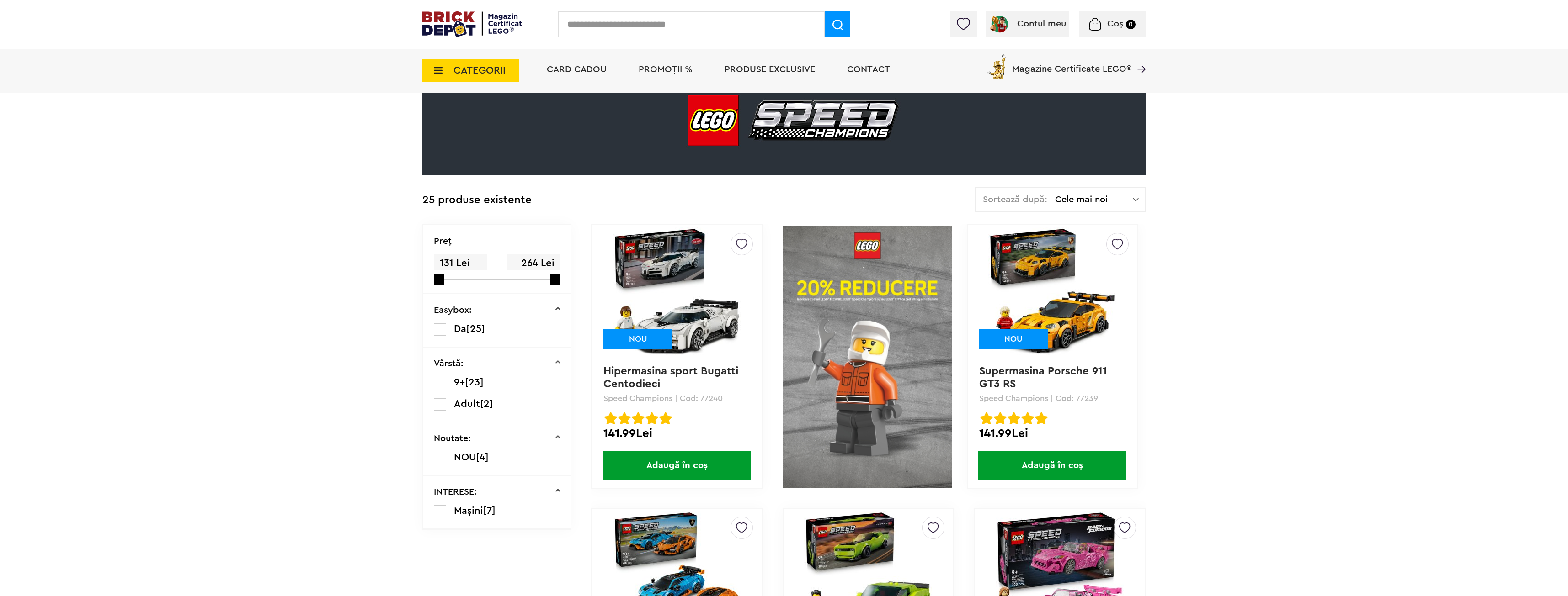
click at [862, 295] on img at bounding box center [867, 357] width 170 height 265
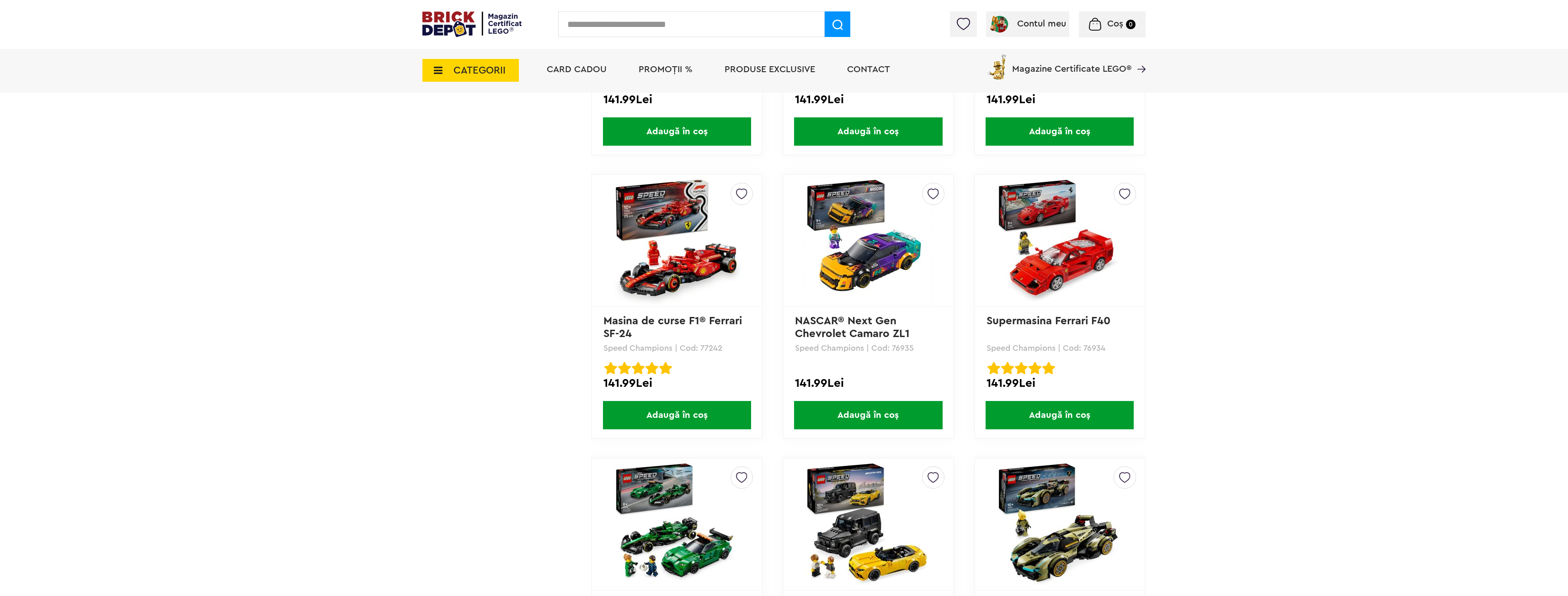
scroll to position [1827, 0]
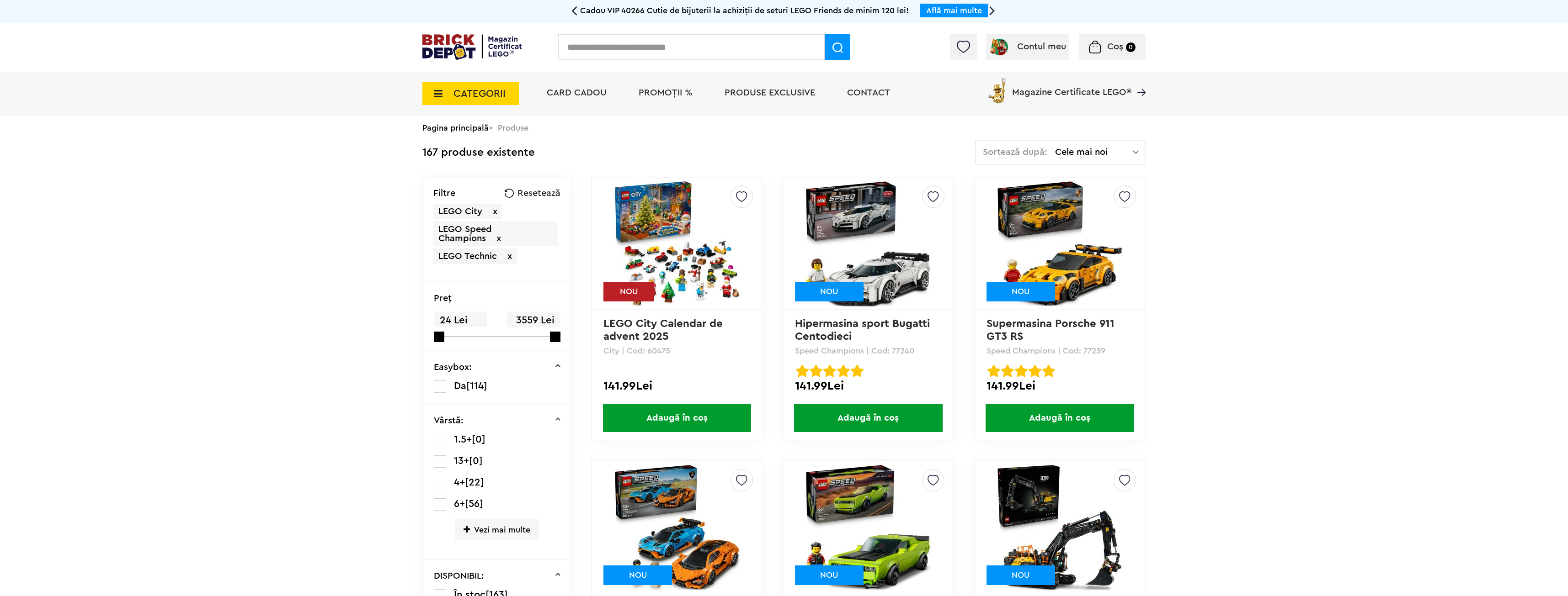
click at [483, 97] on span "CATEGORII" at bounding box center [479, 93] width 52 height 10
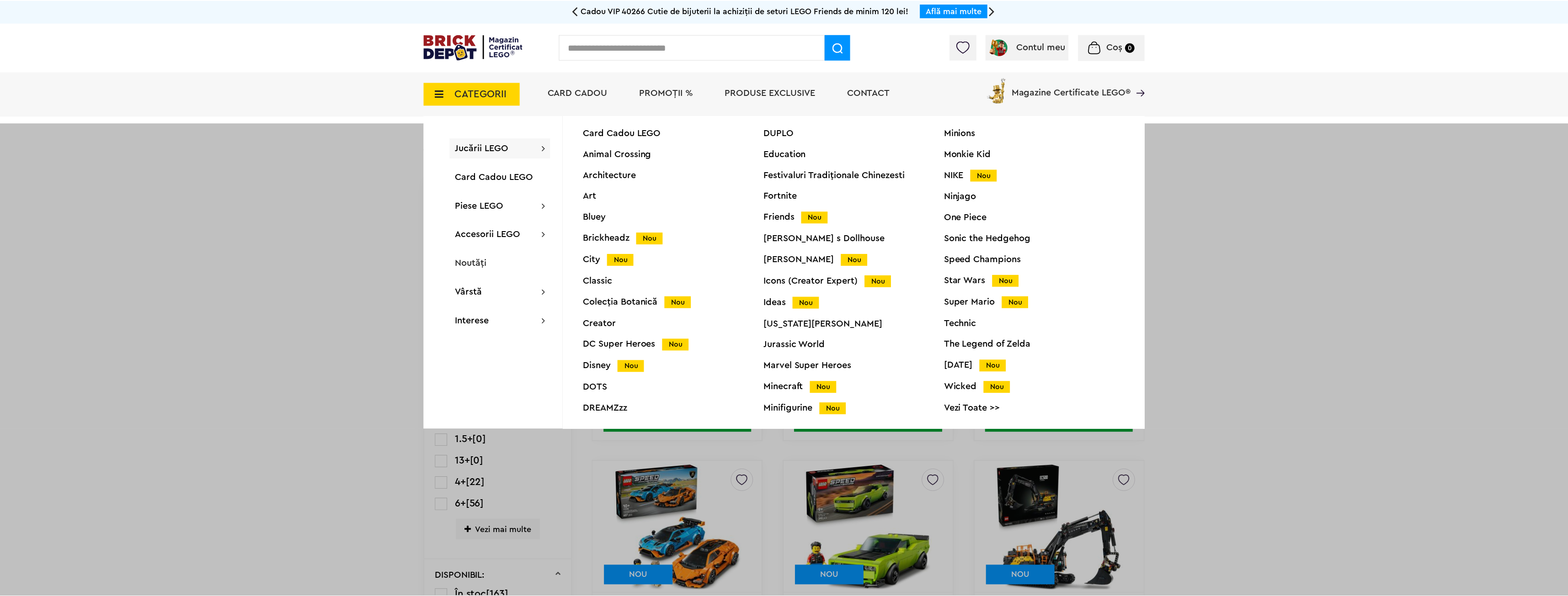
scroll to position [35, 0]
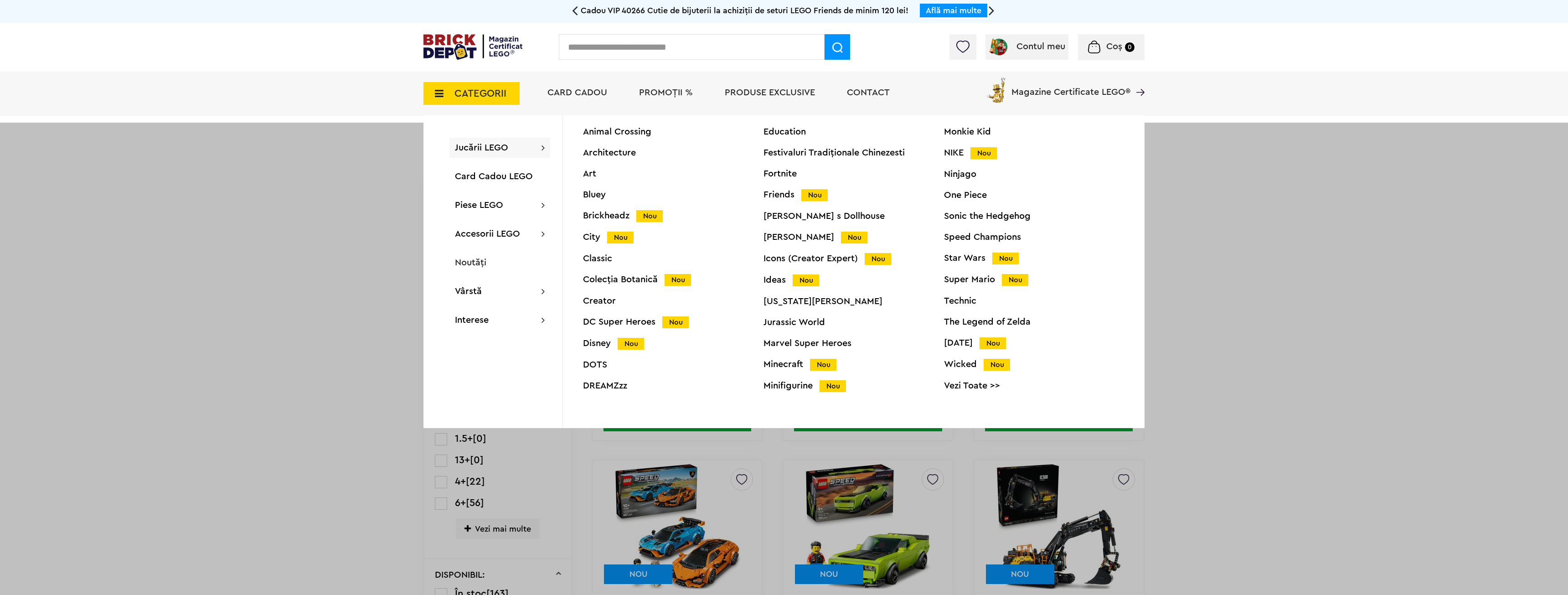
click at [592, 241] on div "City Nou" at bounding box center [673, 238] width 181 height 10
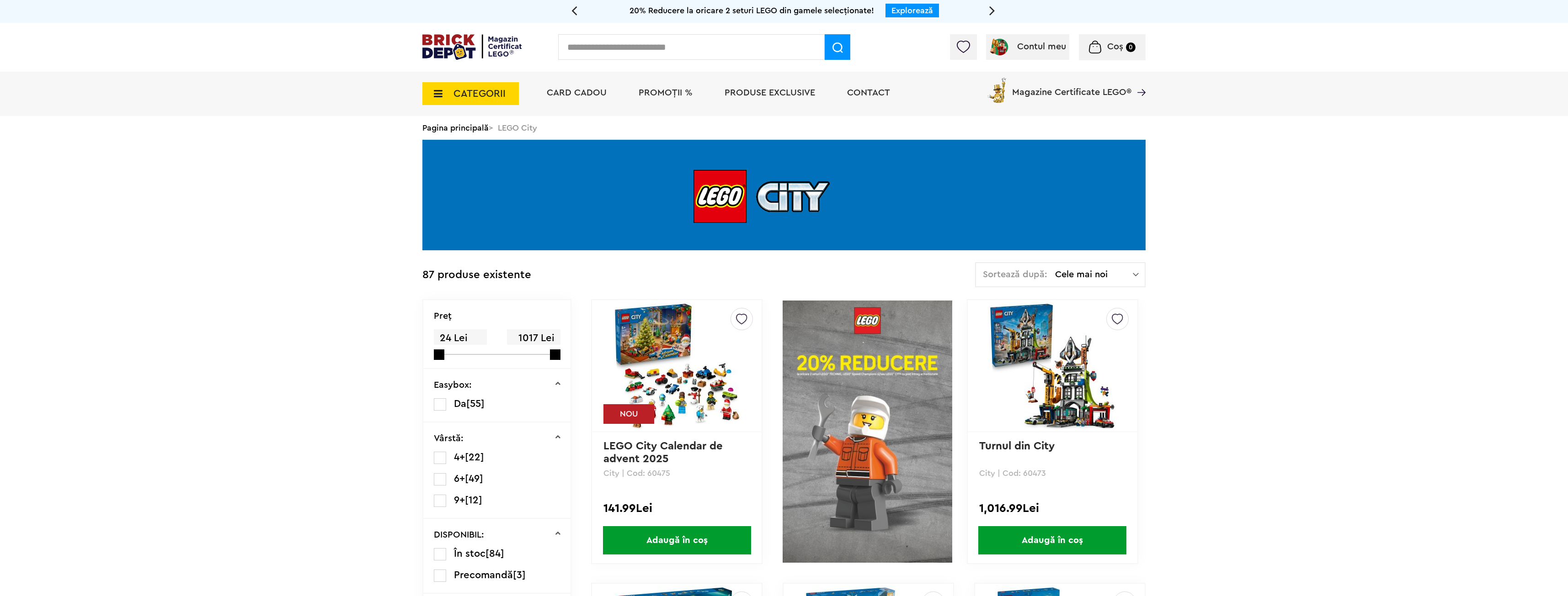
click at [1093, 281] on div "Sortează după: Cele mai noi Cele mai noi Cele mai vechi Cele mai ieftine Cele m…" at bounding box center [1060, 275] width 170 height 25
click at [1109, 267] on div "Sortează după: Cele mai noi Cele mai noi Cele mai vechi Cele mai ieftine Cele m…" at bounding box center [1060, 275] width 170 height 25
click at [471, 94] on span "CATEGORII" at bounding box center [479, 93] width 52 height 10
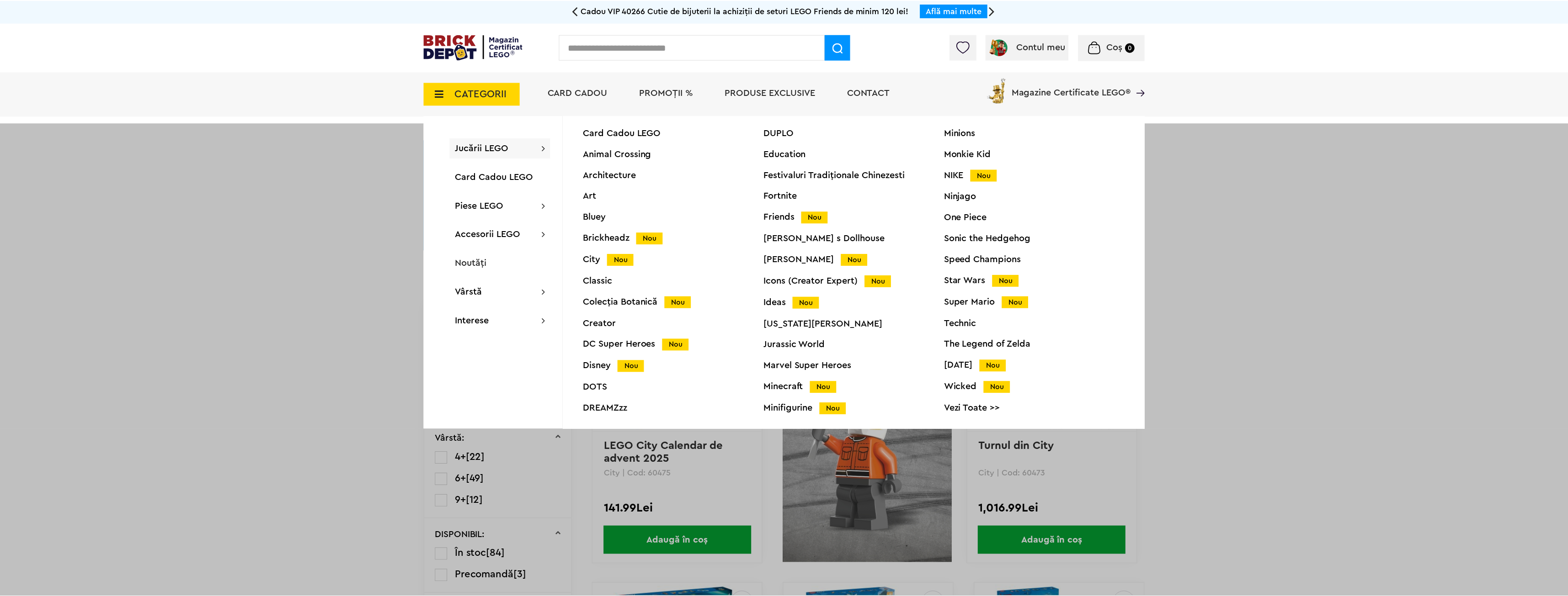
scroll to position [35, 0]
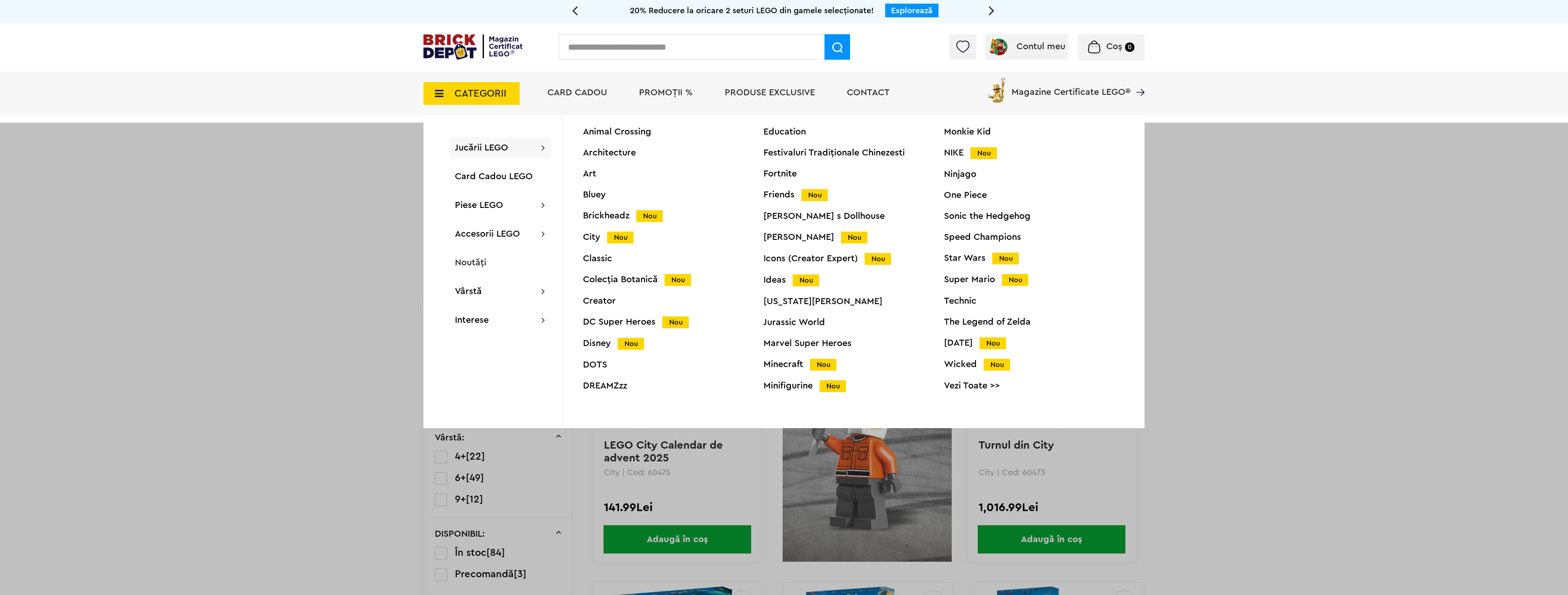
click at [954, 238] on div "Speed Champions" at bounding box center [1034, 237] width 181 height 9
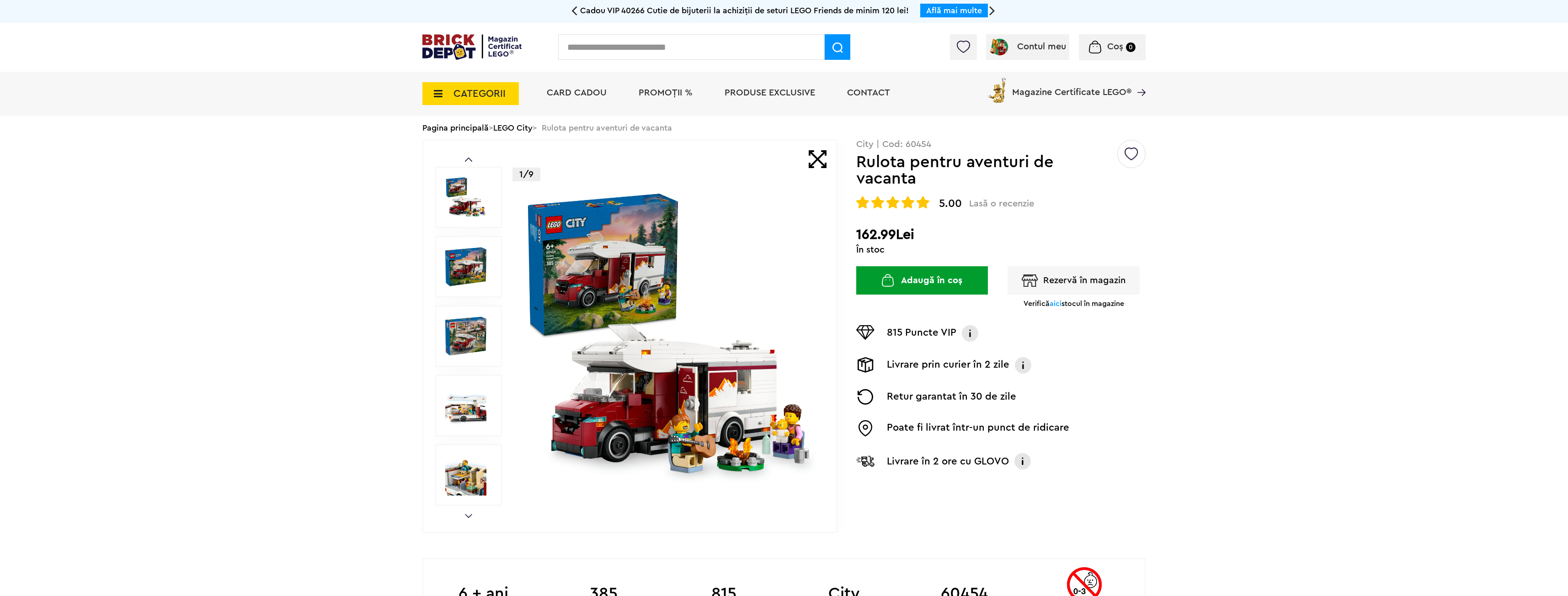
click at [475, 262] on img at bounding box center [465, 267] width 41 height 41
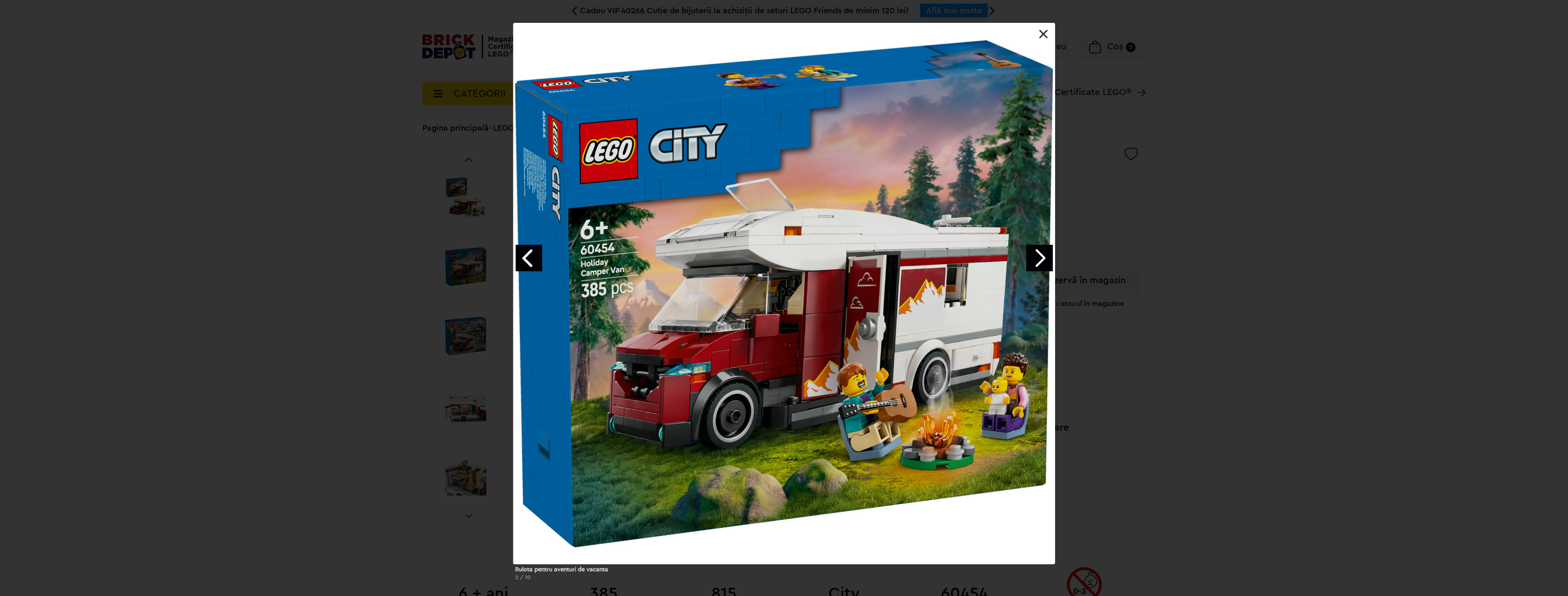
click at [1035, 256] on link "Next image" at bounding box center [1039, 257] width 26 height 26
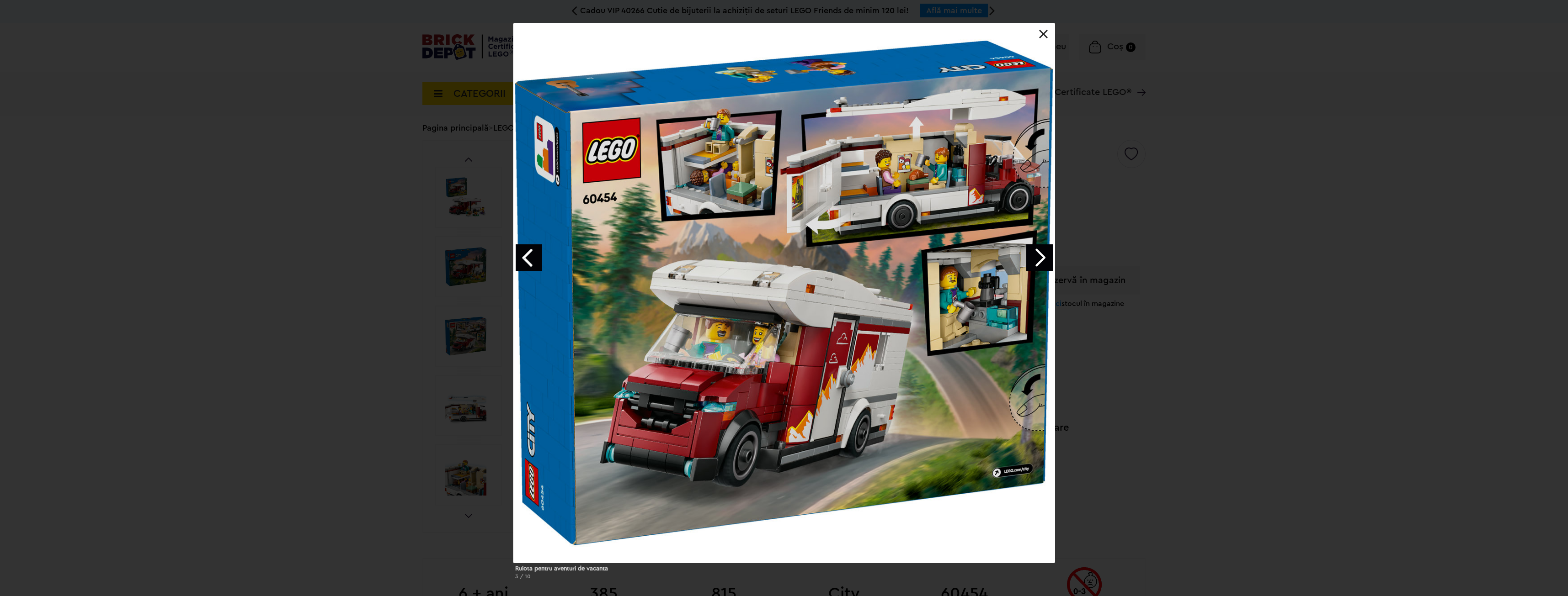
click at [1046, 256] on link "Next image" at bounding box center [1039, 257] width 26 height 26
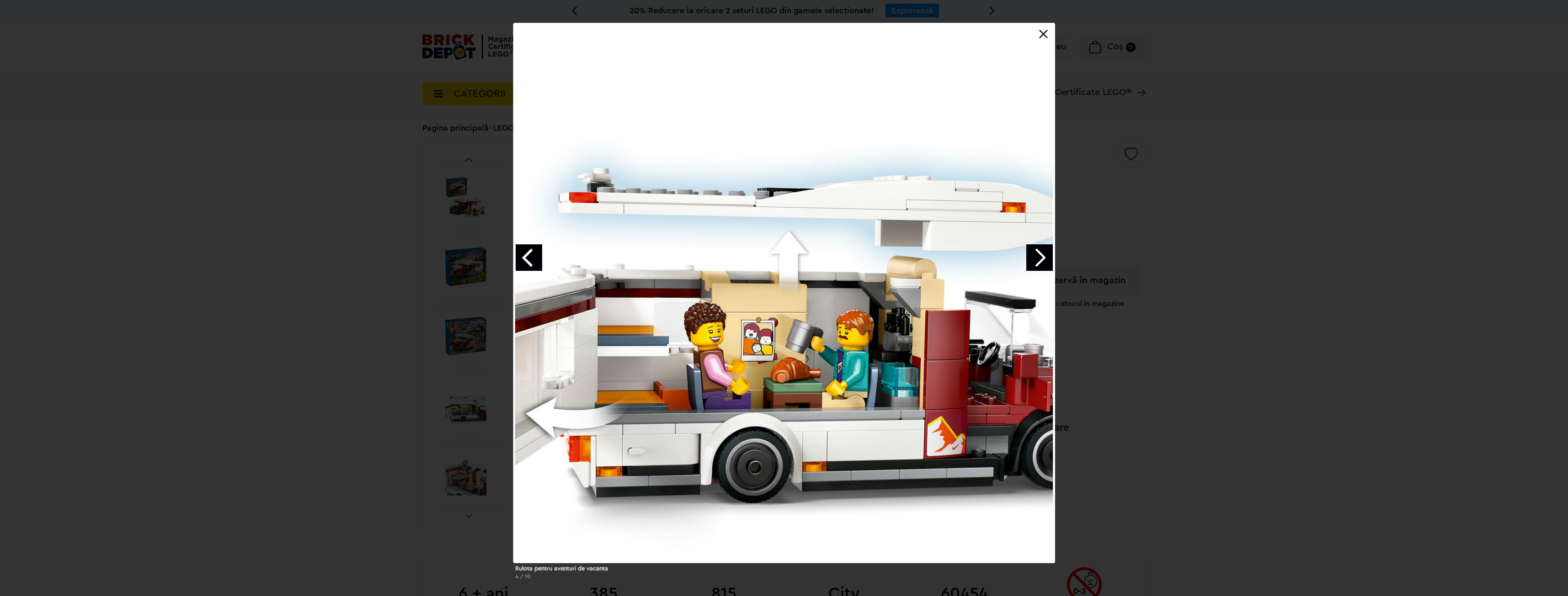
click at [1046, 256] on link "Next image" at bounding box center [1039, 257] width 26 height 26
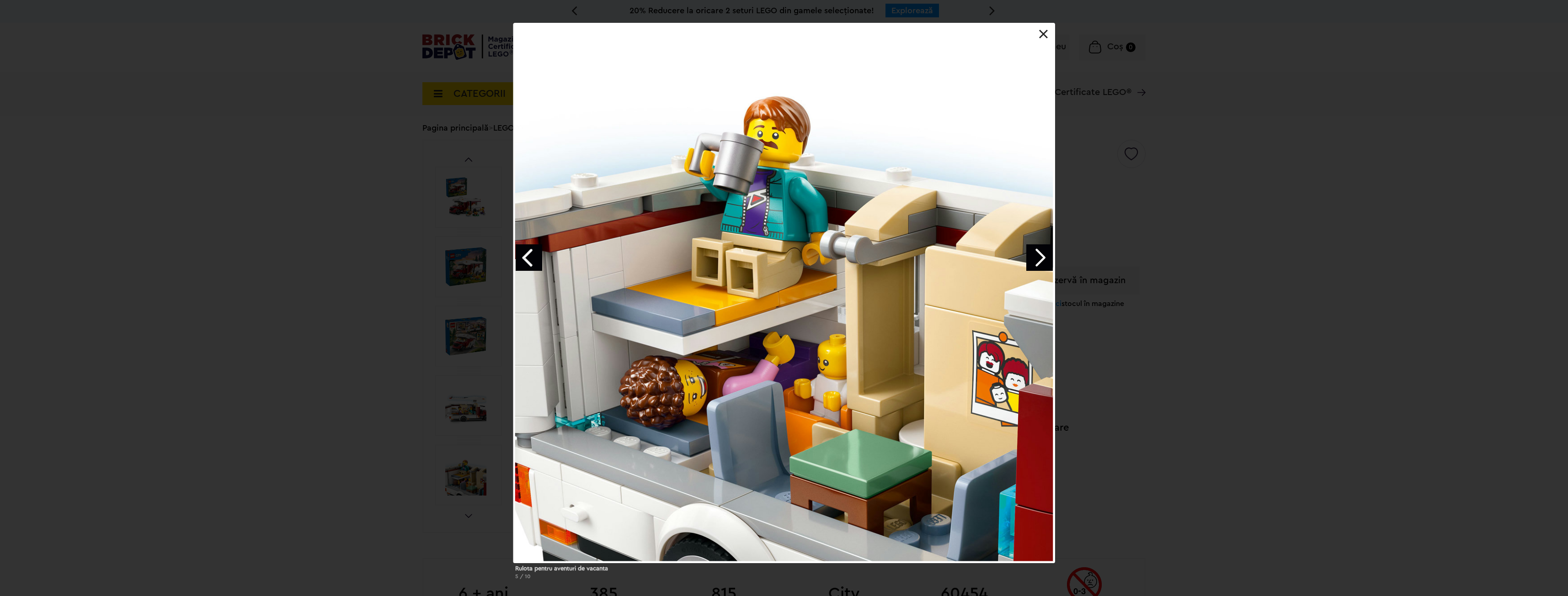
click at [1046, 256] on link "Next image" at bounding box center [1039, 257] width 26 height 26
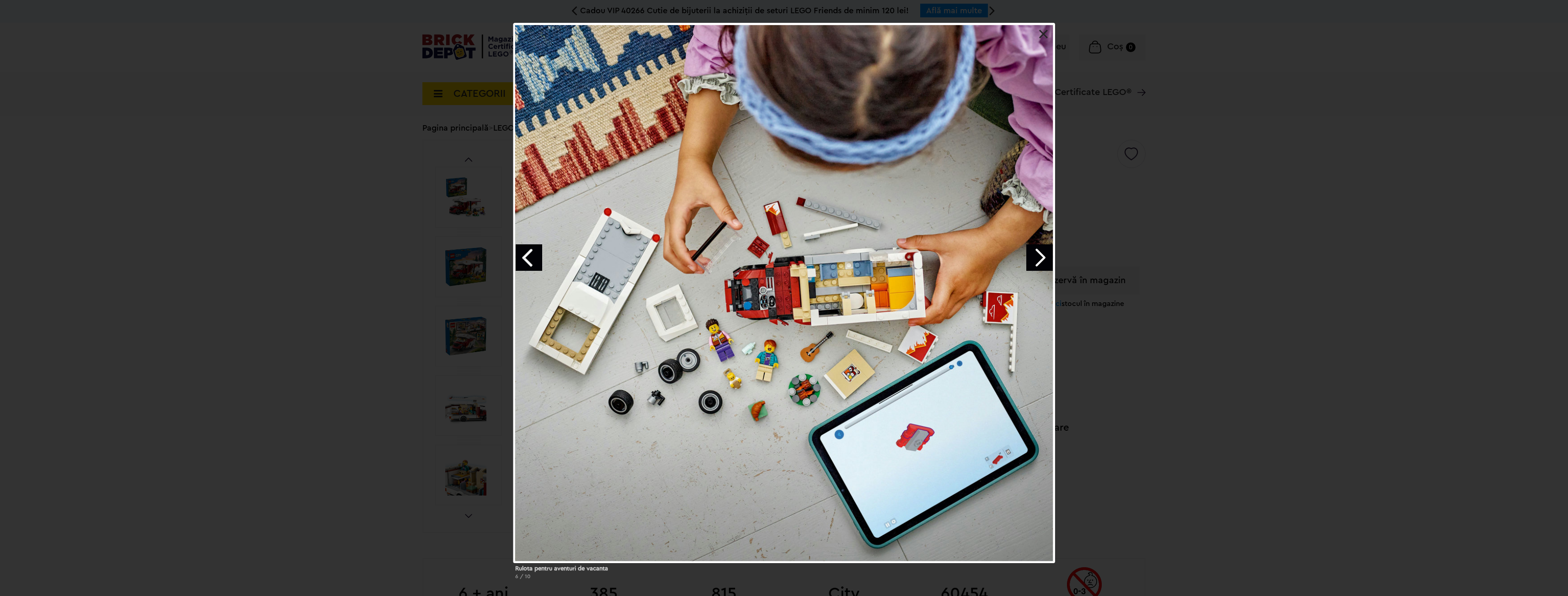
click at [1046, 256] on link "Next image" at bounding box center [1039, 257] width 26 height 26
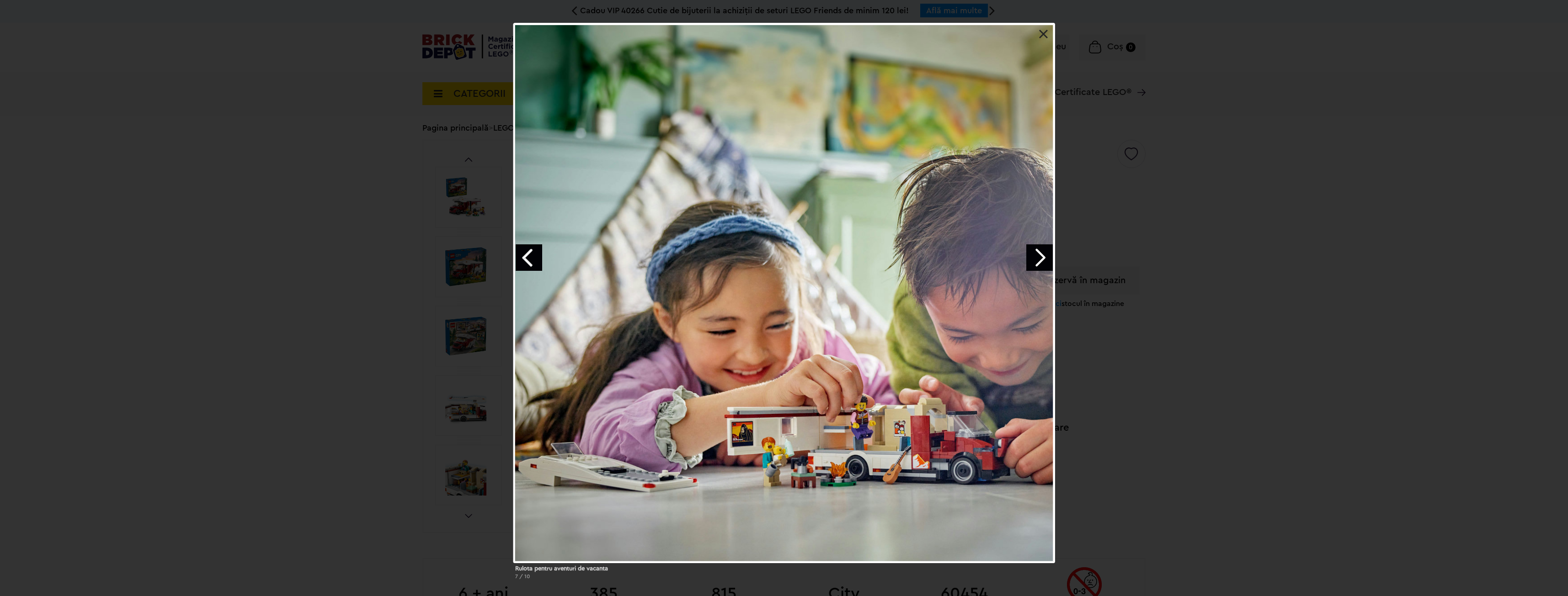
click at [1046, 256] on link "Next image" at bounding box center [1039, 257] width 26 height 26
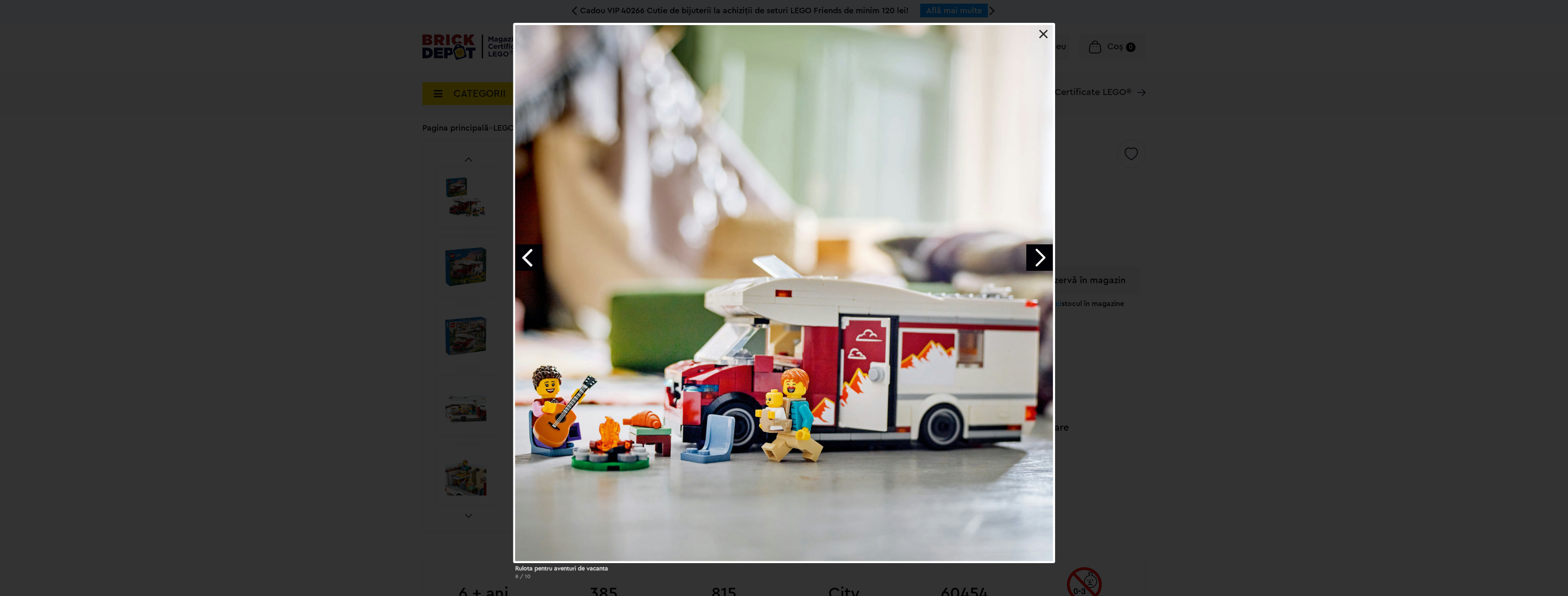
click at [1046, 256] on link "Next image" at bounding box center [1039, 257] width 26 height 26
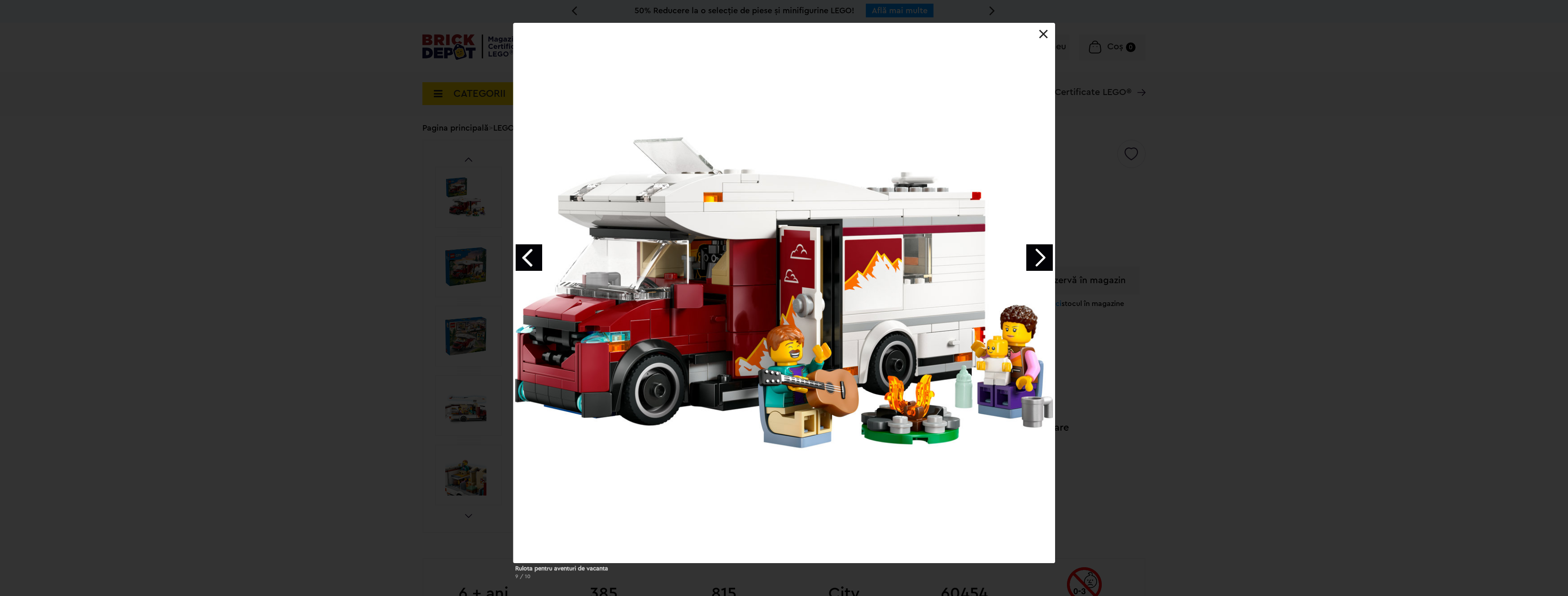
click at [1046, 256] on link "Next image" at bounding box center [1039, 257] width 26 height 26
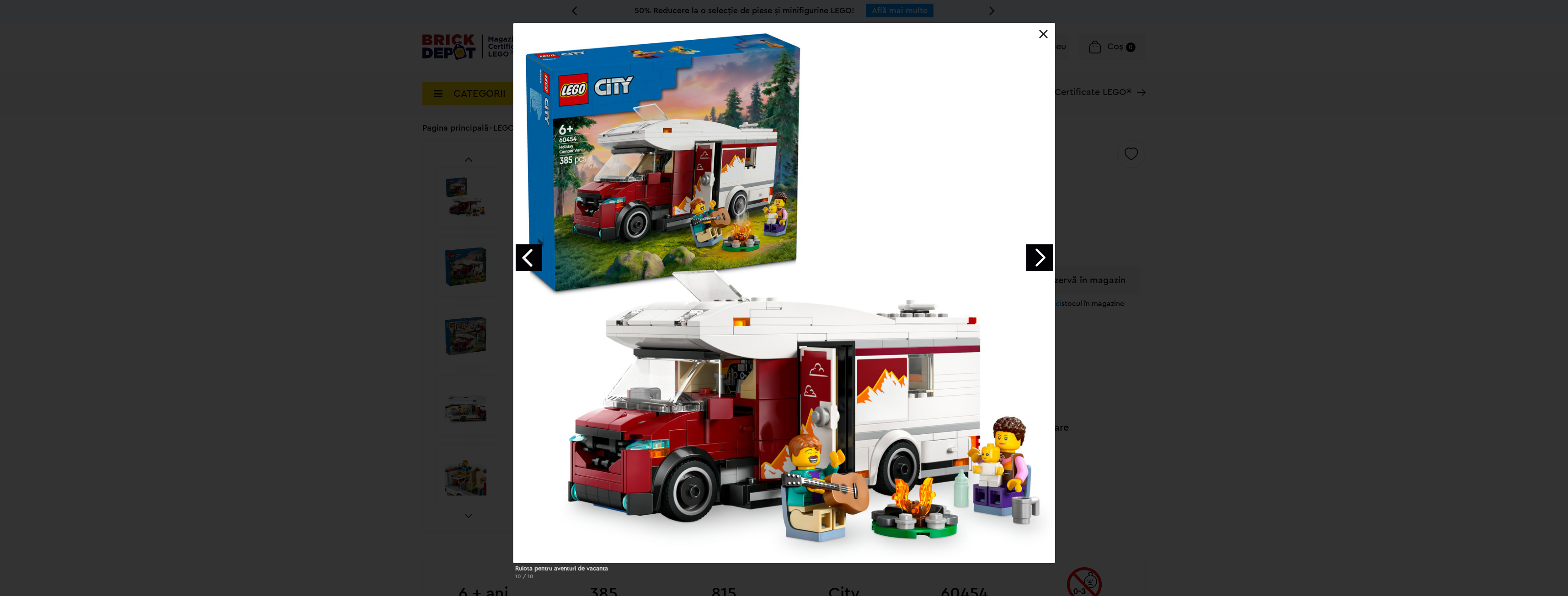
click at [1046, 256] on link "Next image" at bounding box center [1039, 257] width 26 height 26
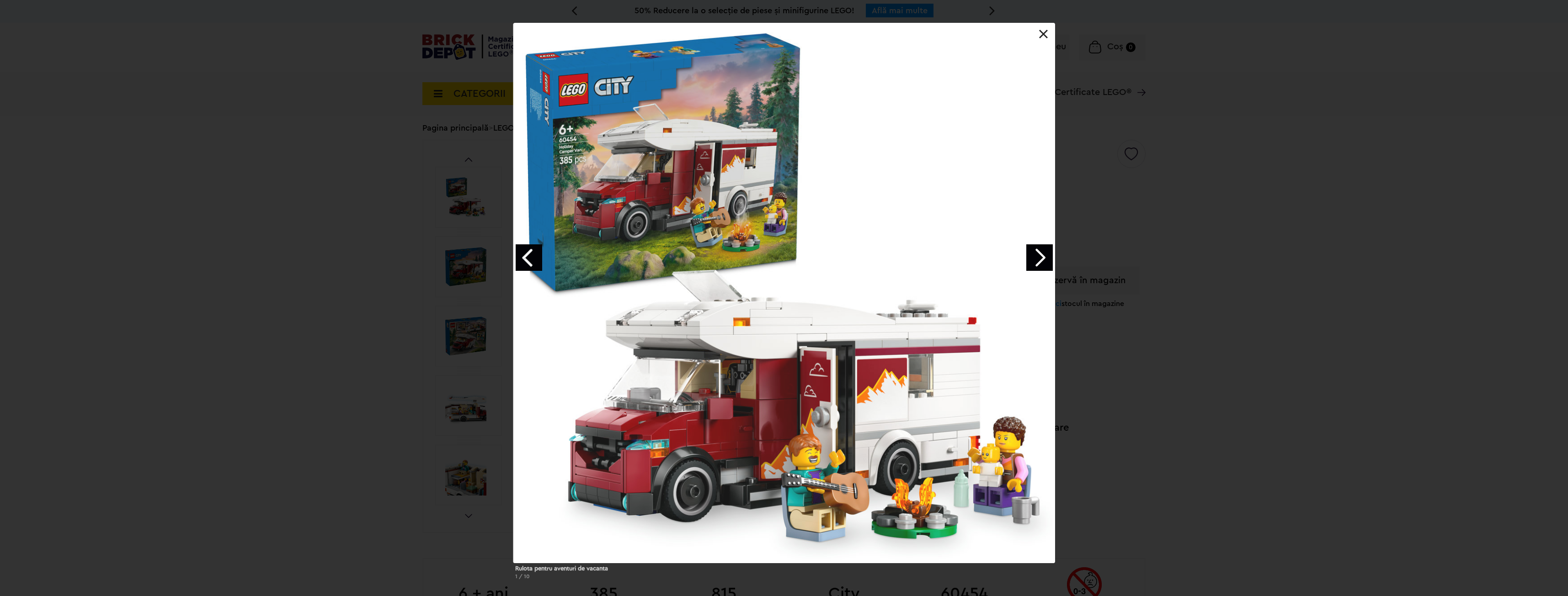
click at [1046, 256] on link "Next image" at bounding box center [1039, 257] width 26 height 26
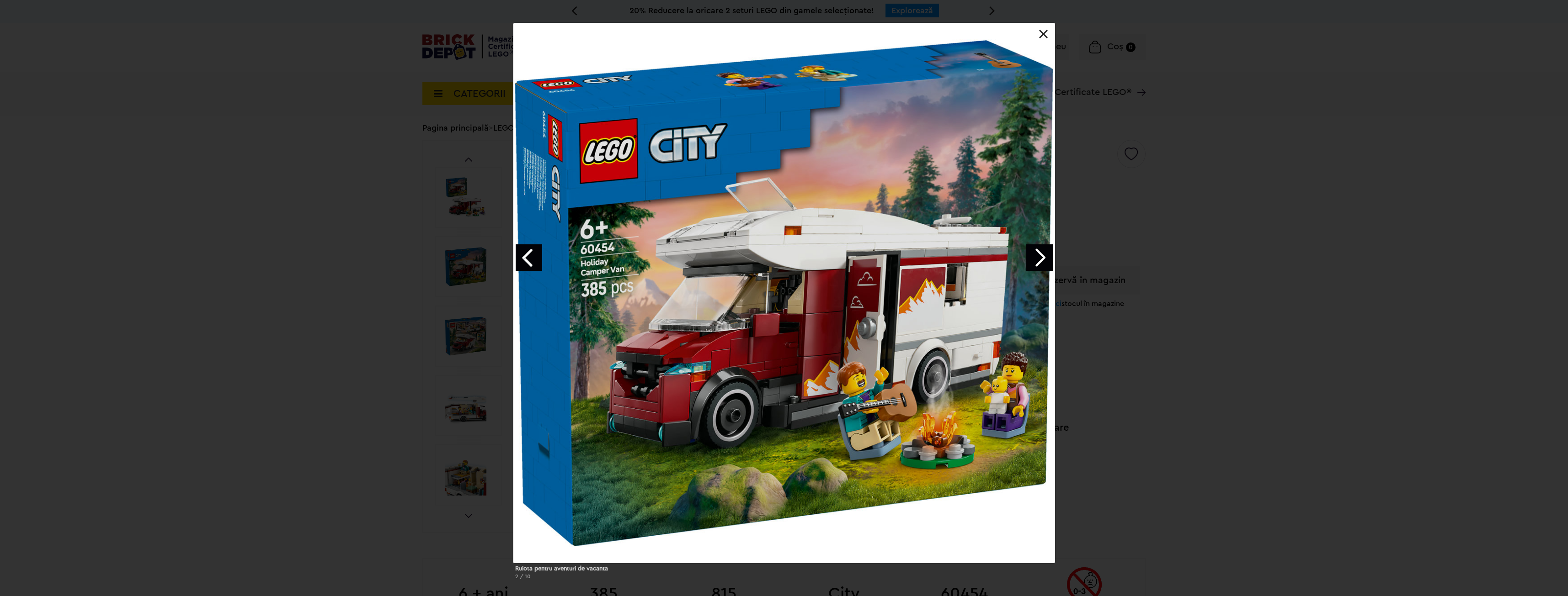
click at [1046, 256] on link "Next image" at bounding box center [1039, 257] width 26 height 26
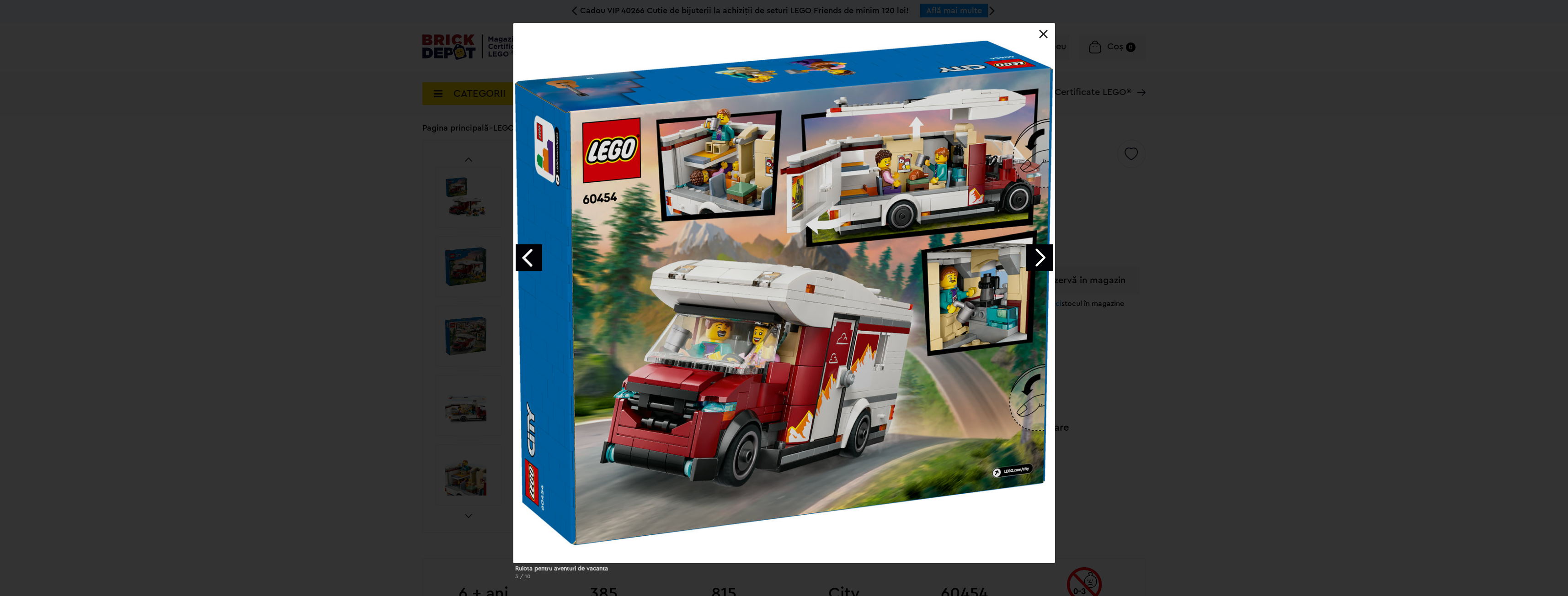
click at [1047, 36] on link at bounding box center [1043, 34] width 9 height 9
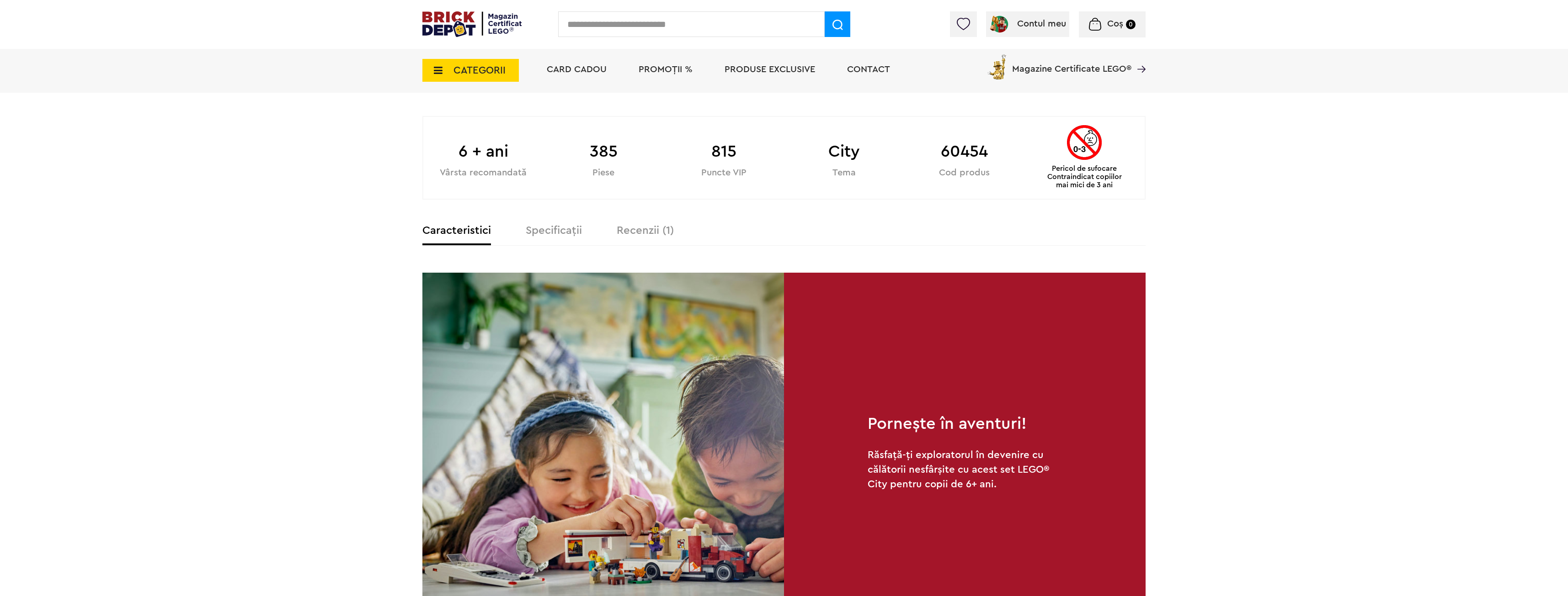
scroll to position [457, 0]
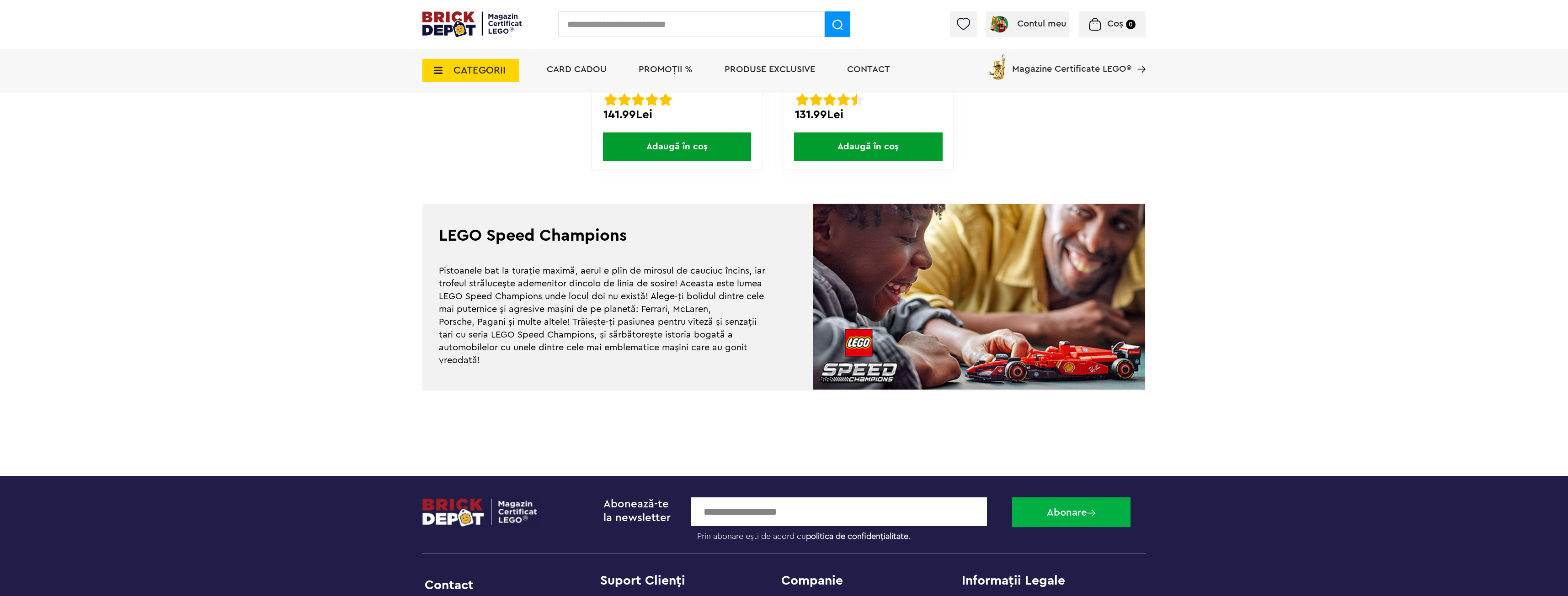
scroll to position [2695, 0]
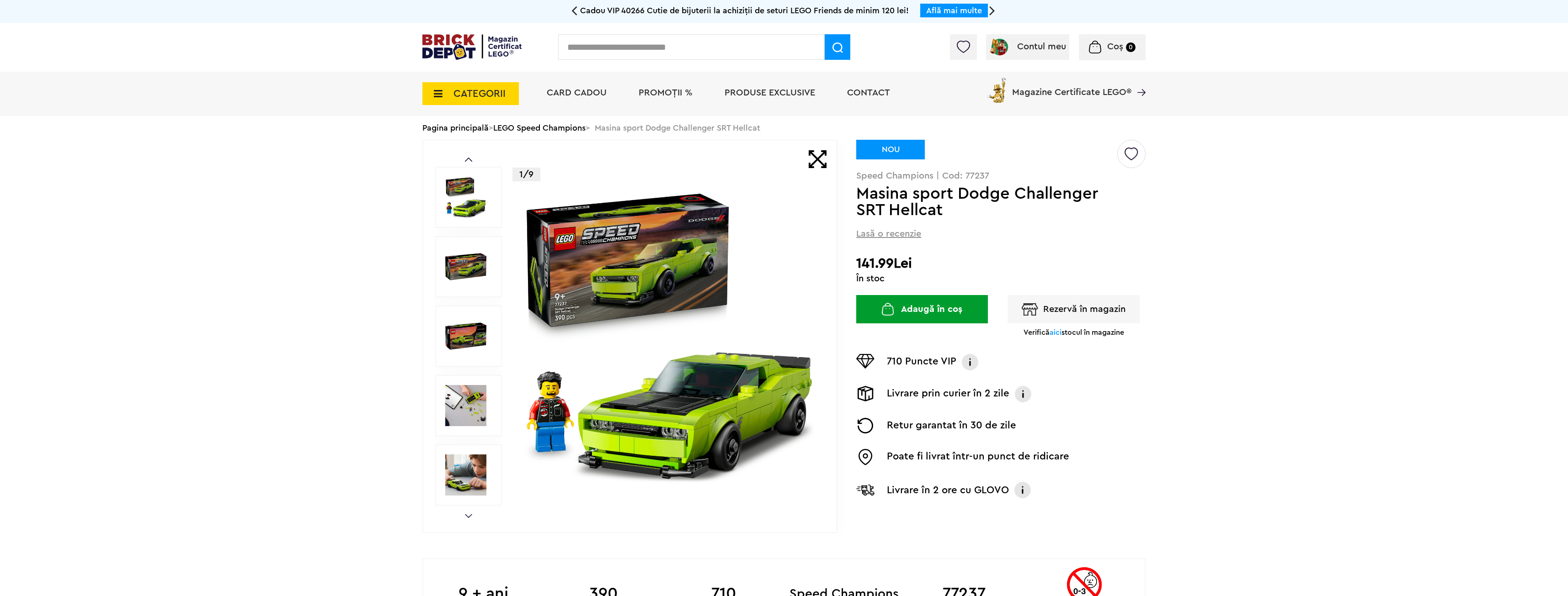
click at [472, 519] on div "Prev Next 1/9" at bounding box center [629, 336] width 414 height 393
click at [472, 518] on div "Prev Next 1/9" at bounding box center [629, 336] width 414 height 393
click at [466, 517] on link "Next" at bounding box center [469, 515] width 7 height 4
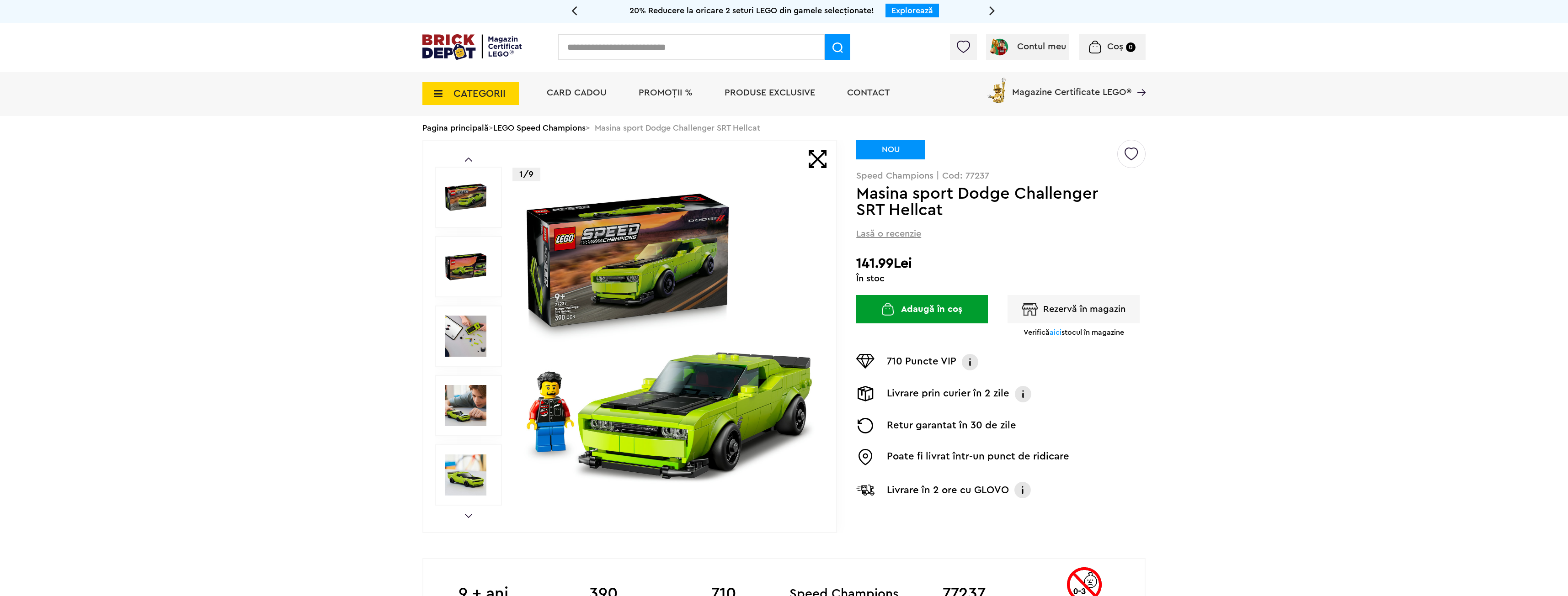
click at [465, 483] on img at bounding box center [465, 475] width 41 height 41
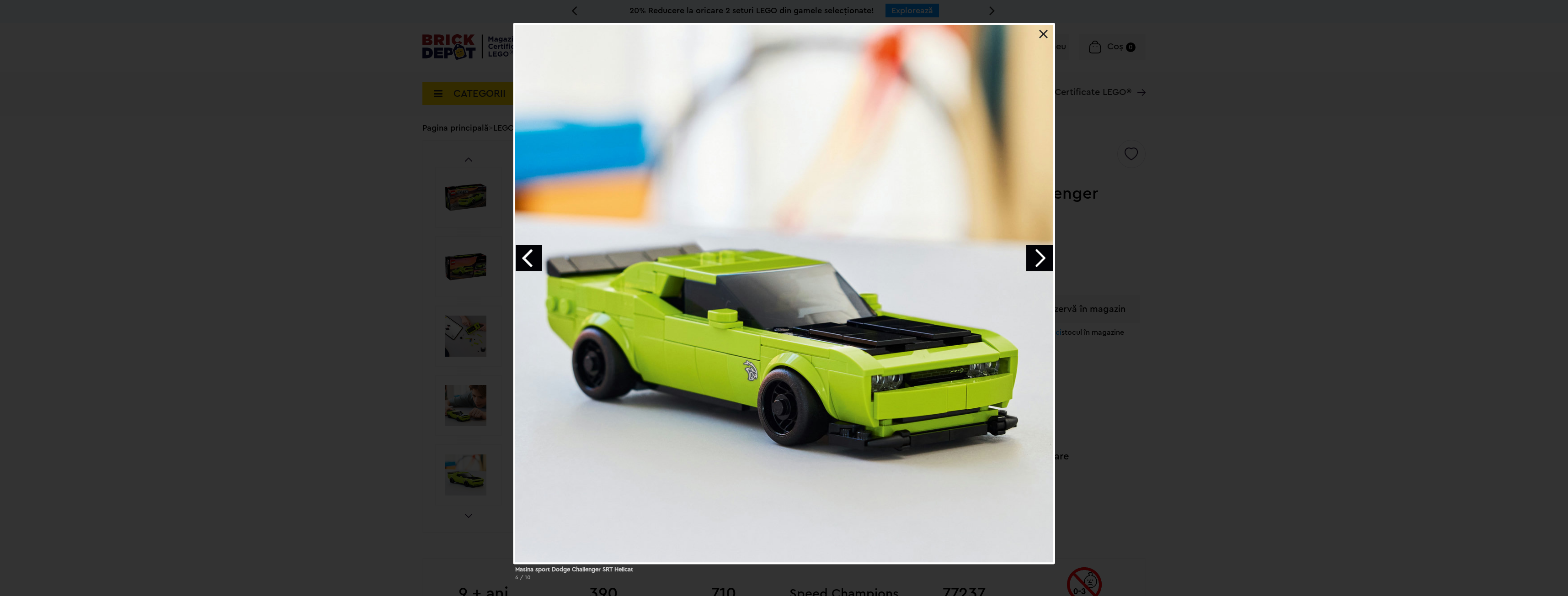
click at [1041, 256] on link "Next image" at bounding box center [1039, 257] width 26 height 26
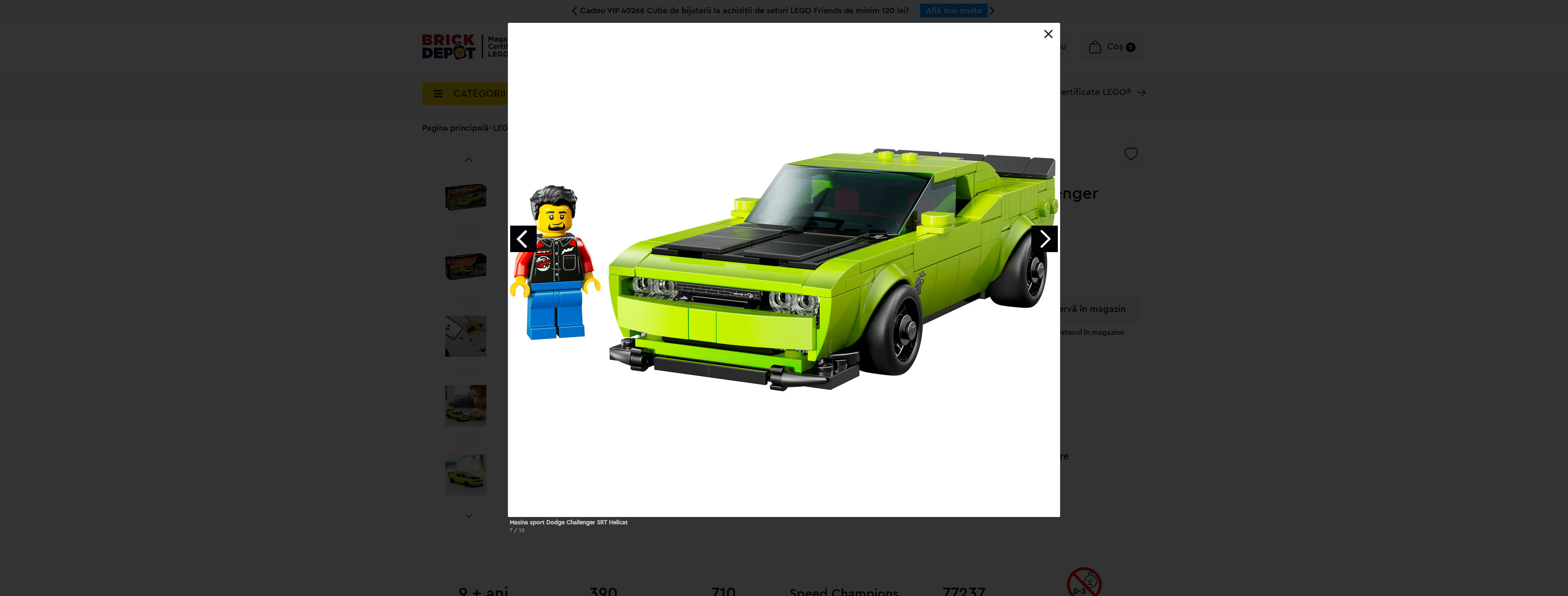
click at [1326, 281] on div "Masina sport Dodge Challenger SRT Hellcat 7 / 10" at bounding box center [784, 281] width 1568 height 518
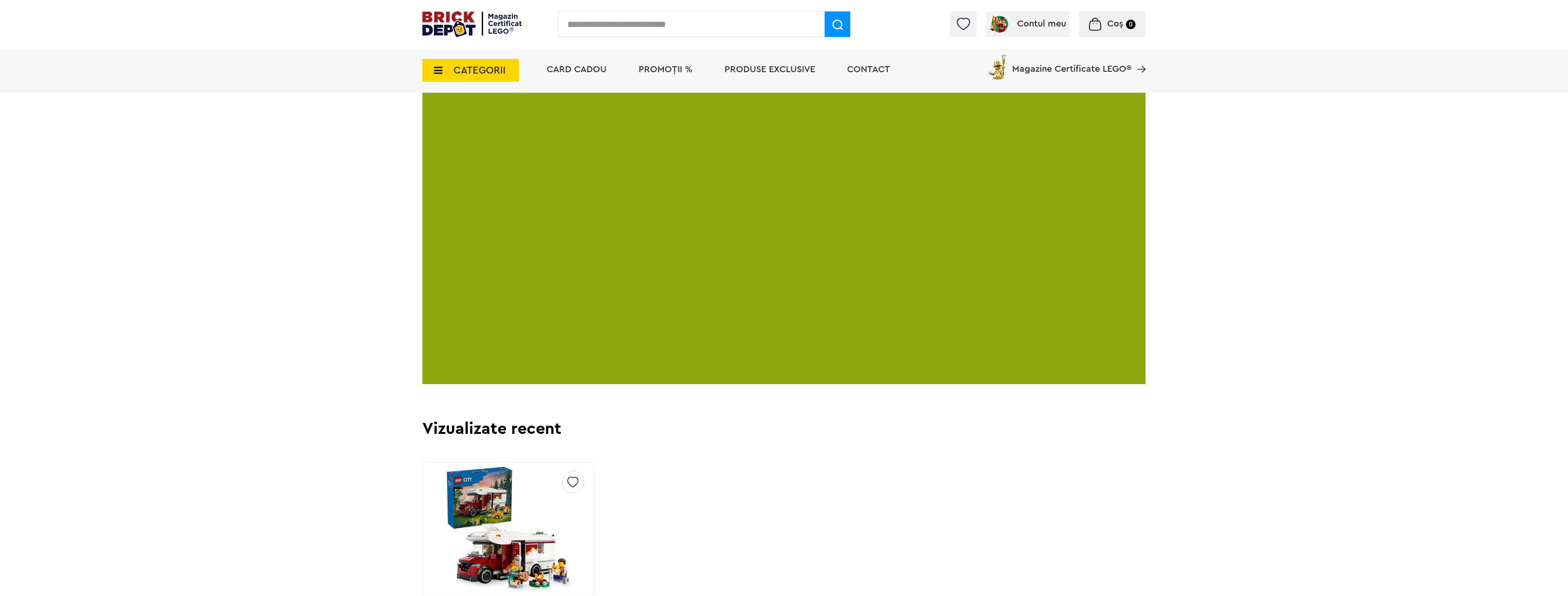
scroll to position [2010, 0]
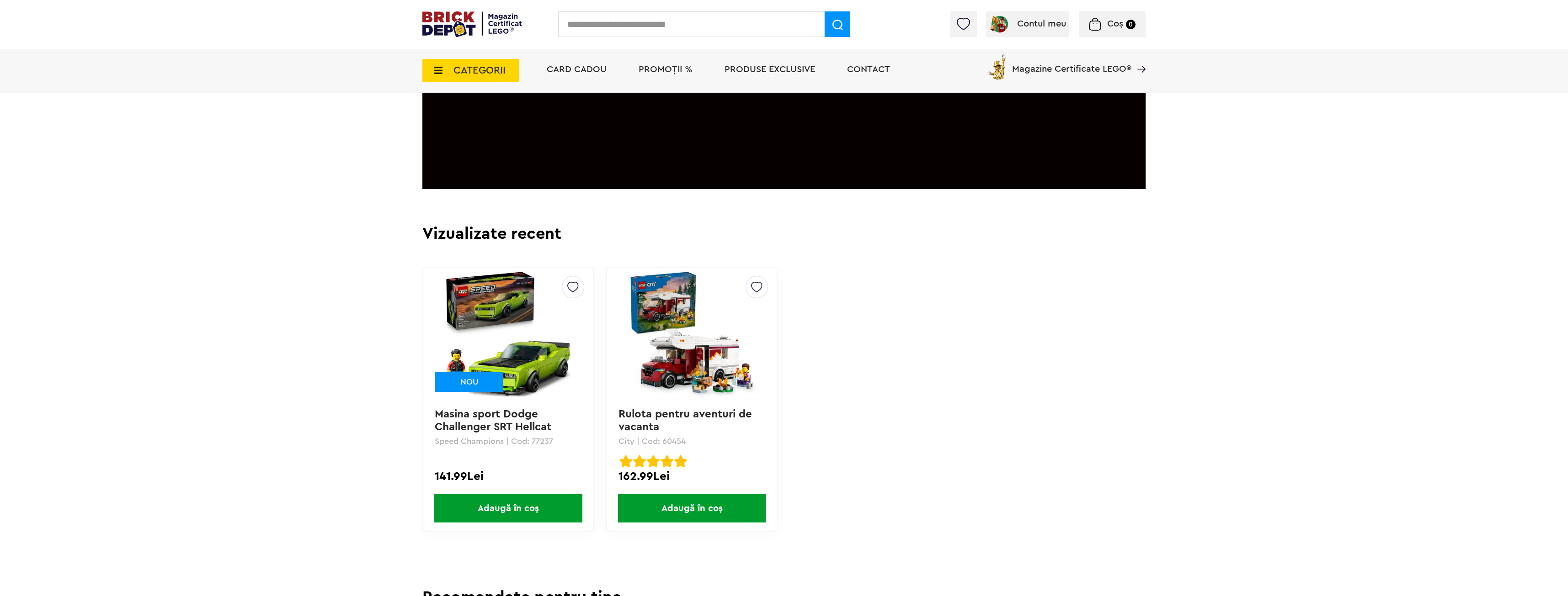
scroll to position [2010, 0]
